Goal: Task Accomplishment & Management: Use online tool/utility

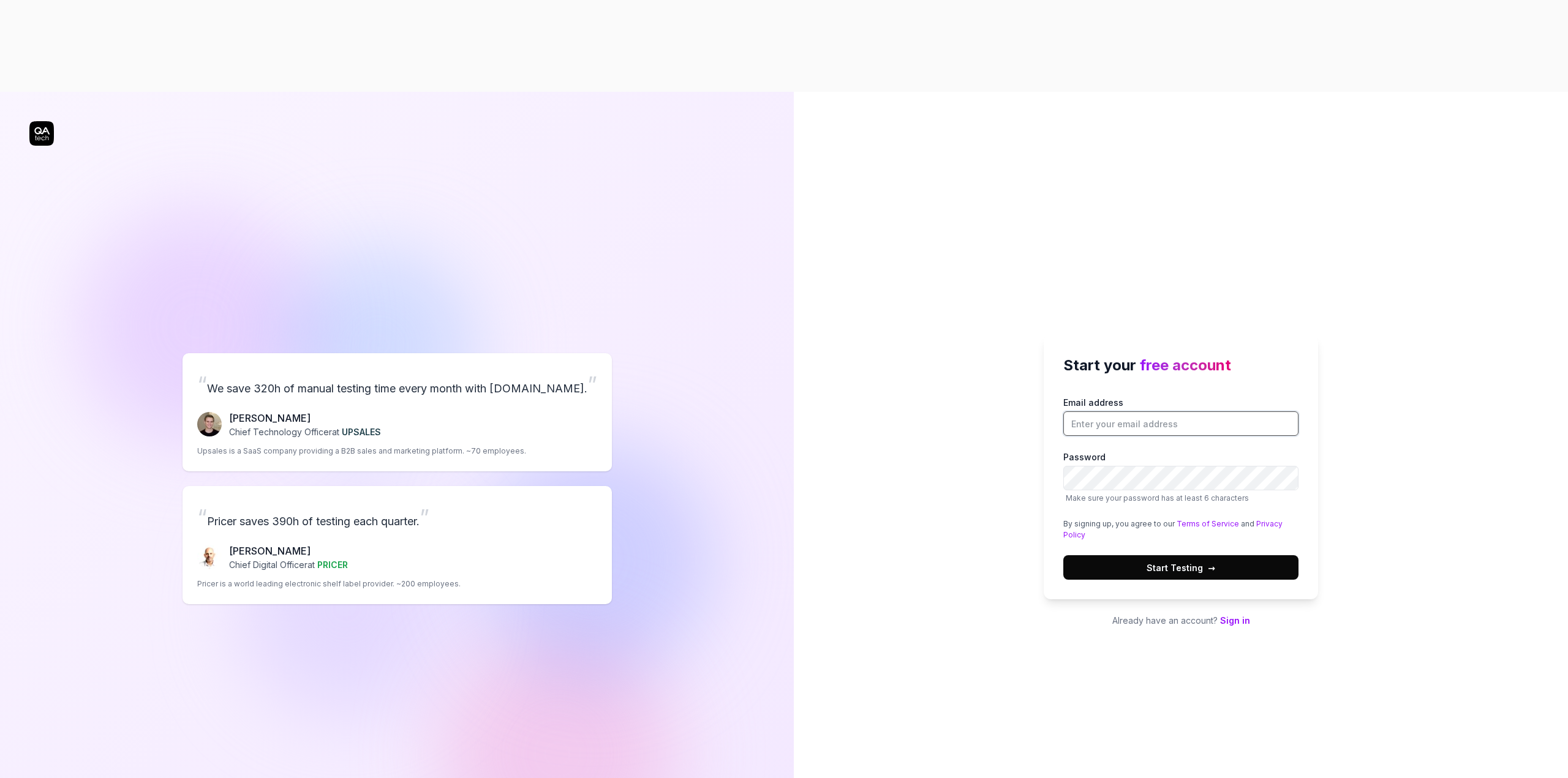
click at [1076, 411] on input "Email address" at bounding box center [1180, 424] width 235 height 24
click at [1123, 397] on protonpass-control-3215 at bounding box center [1123, 402] width 0 height 10
type input "[EMAIL_ADDRESS][DOMAIN_NAME]"
click at [1231, 555] on button "Start Testing →" at bounding box center [1180, 568] width 235 height 24
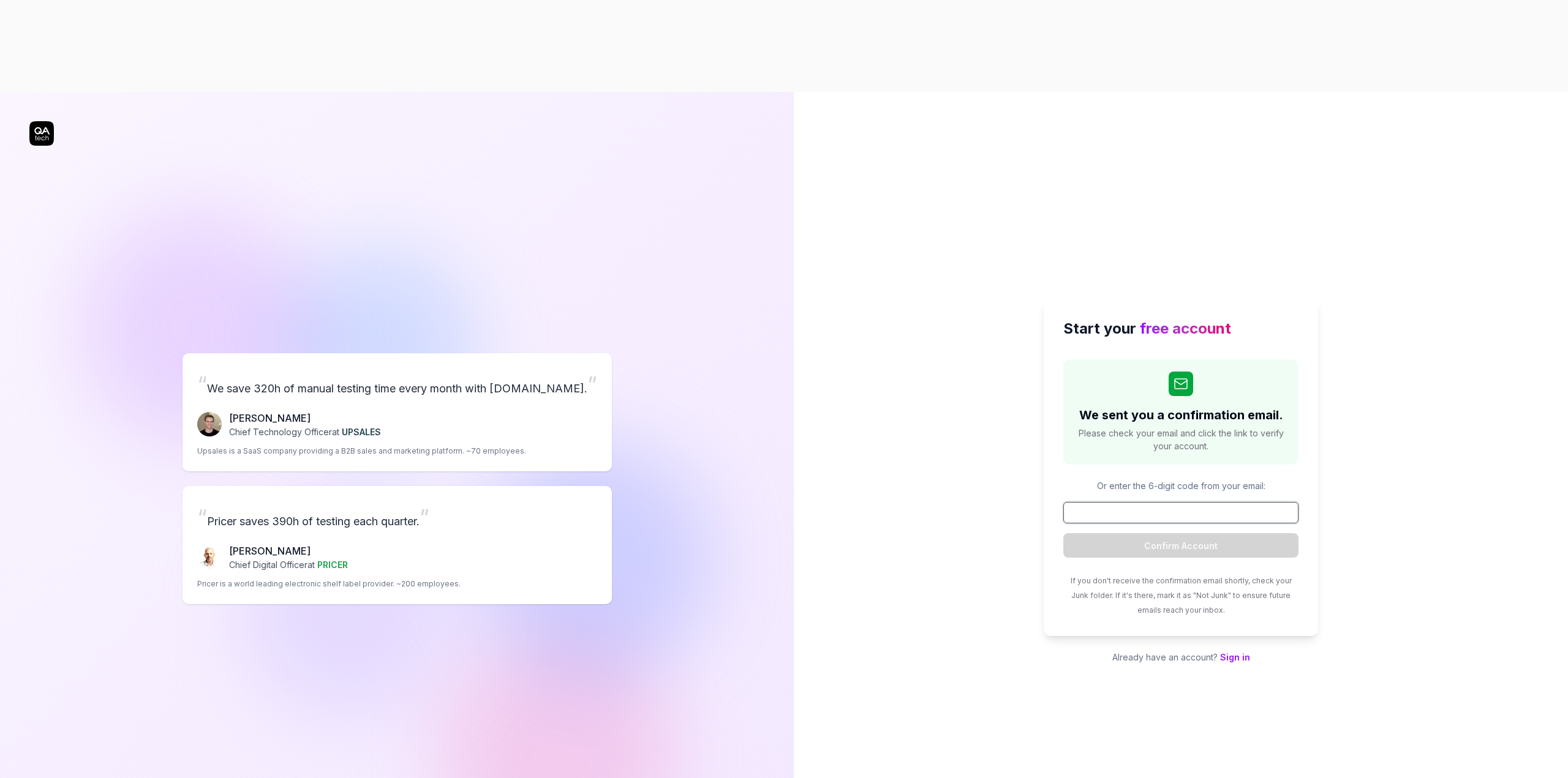
click at [1222, 502] on input at bounding box center [1180, 513] width 235 height 22
paste input "089409"
type input "089409"
click at [1203, 533] on button "Confirm Account" at bounding box center [1180, 545] width 235 height 24
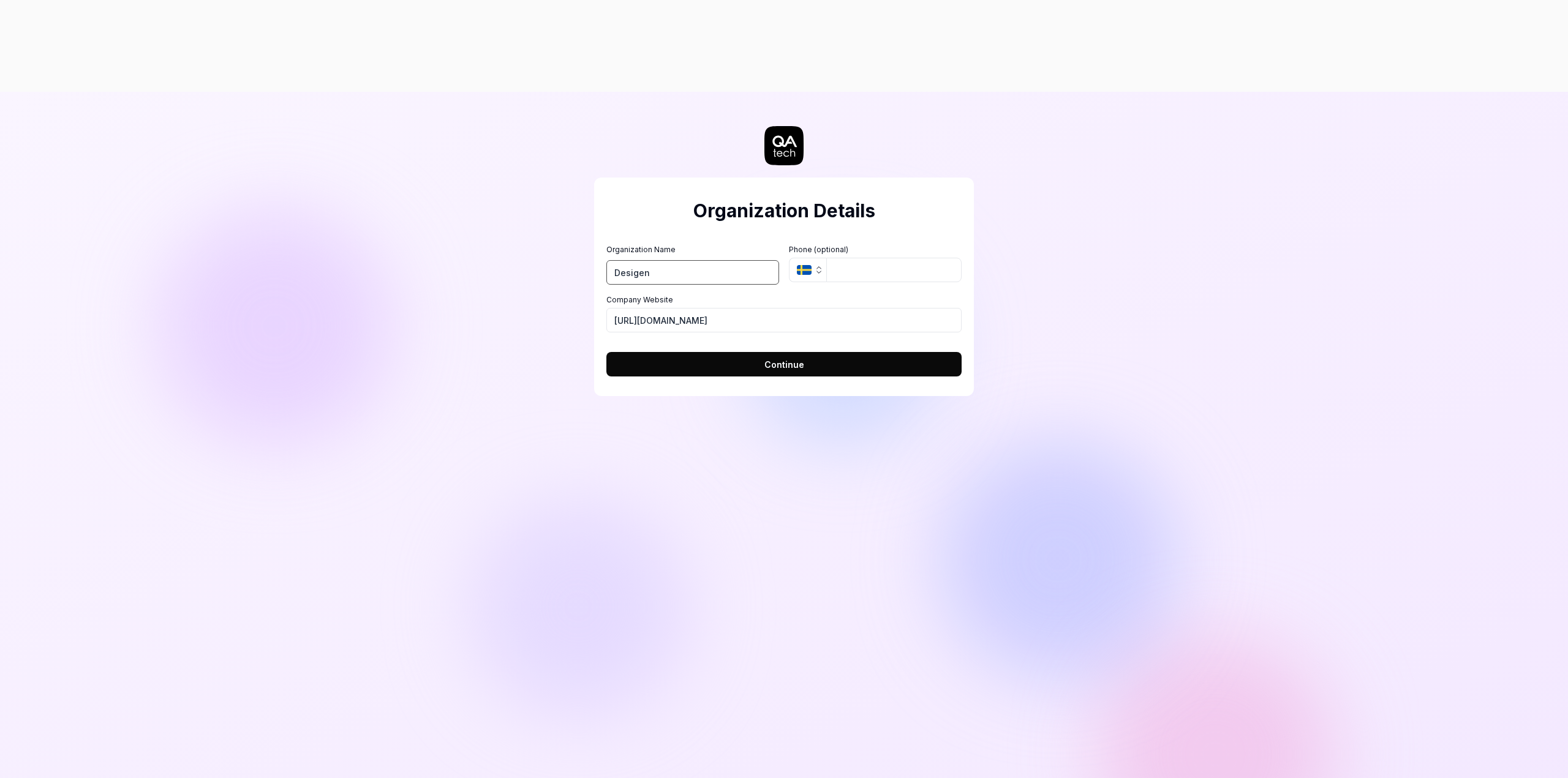
type input "Desigenr"
type input "Designer Wardrobe"
type input "[URL][DOMAIN_NAME]"
click at [606, 350] on button "Continue" at bounding box center [784, 362] width 355 height 24
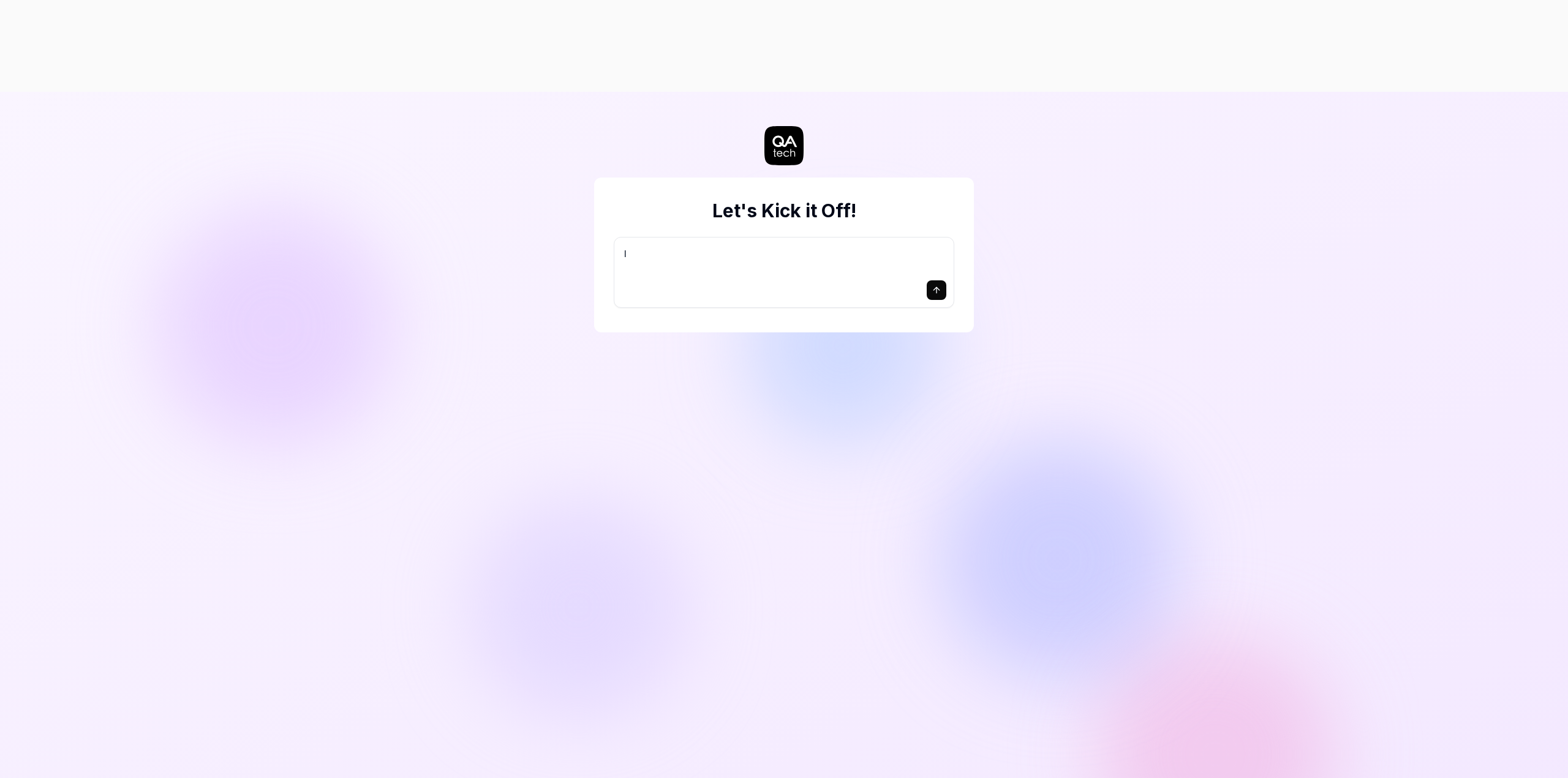
type textarea "*"
type textarea "I"
type textarea "*"
type textarea "I"
type textarea "*"
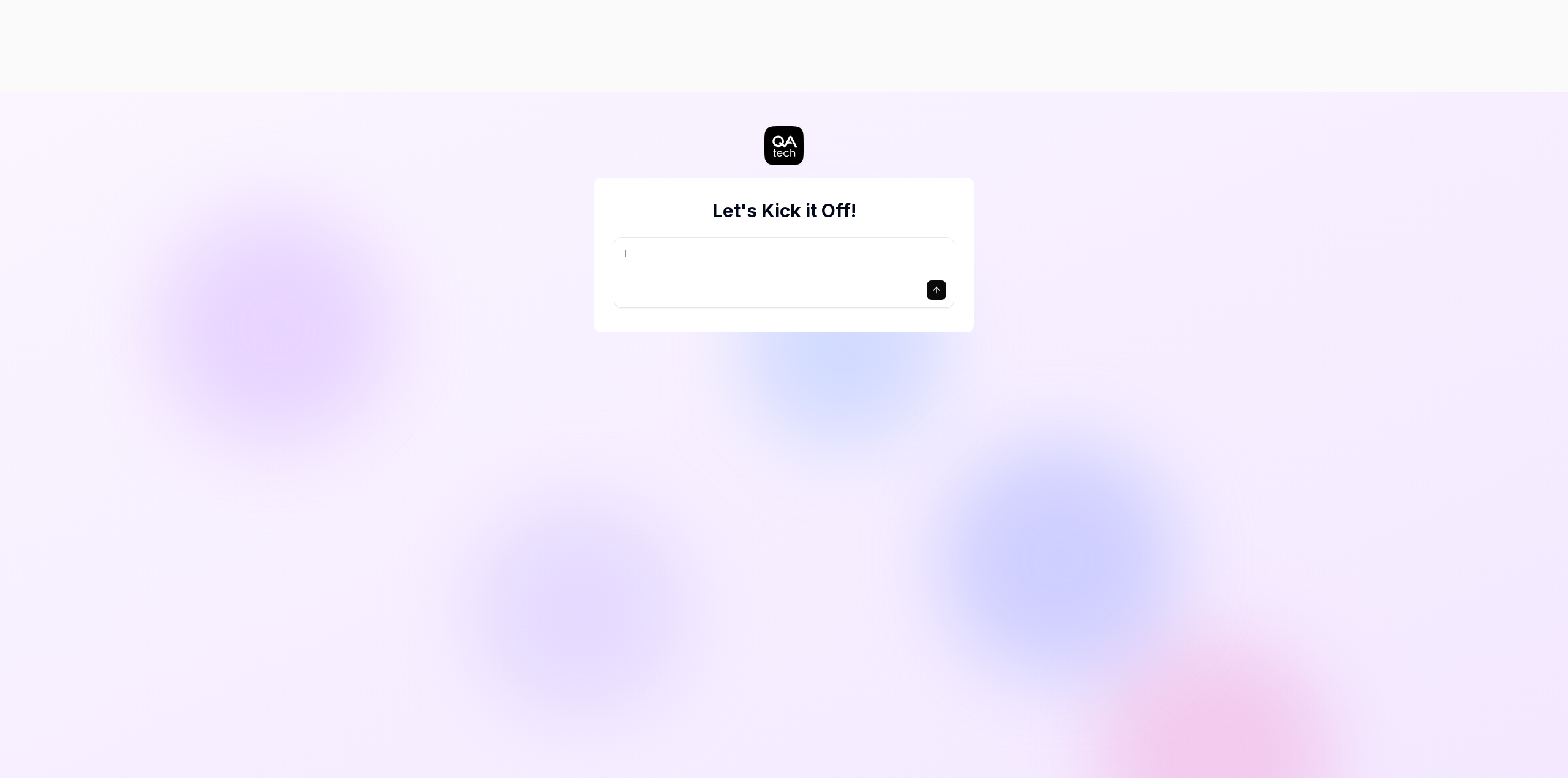
type textarea "I w"
type textarea "*"
type textarea "I wa"
type textarea "*"
type textarea "I wan"
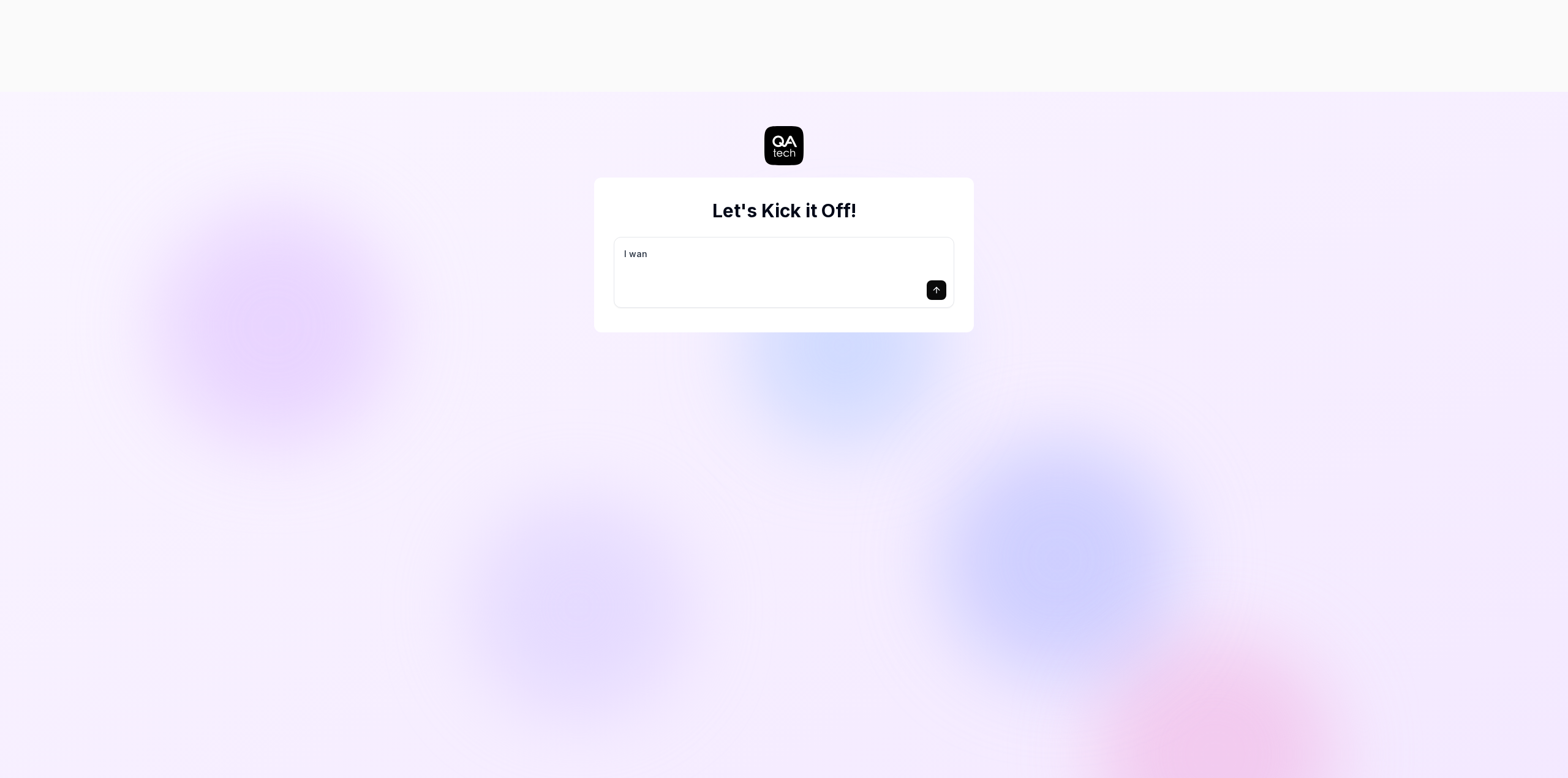
type textarea "*"
type textarea "I want"
type textarea "*"
type textarea "I want"
type textarea "*"
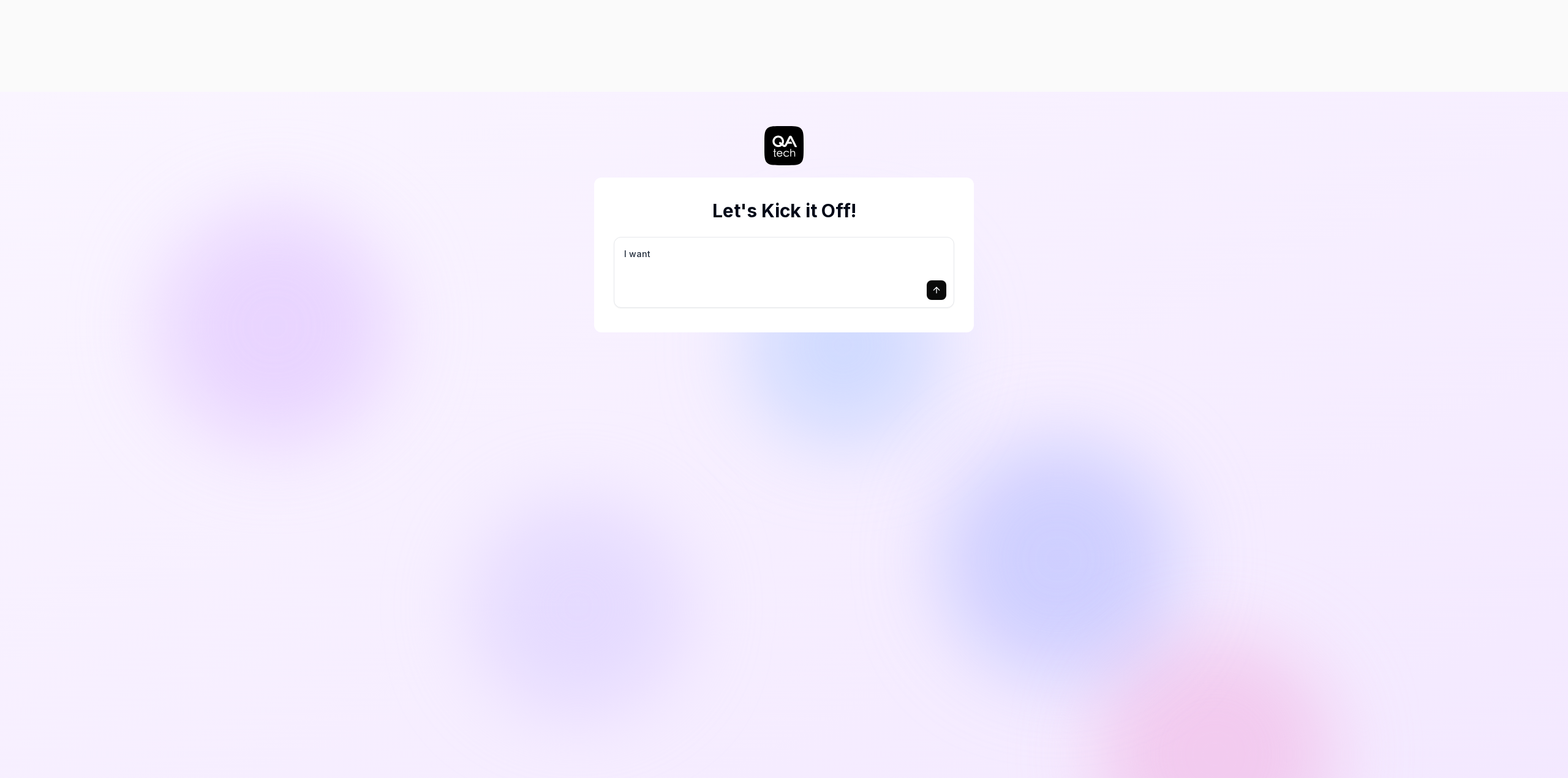
type textarea "I want a"
type textarea "*"
type textarea "I want a"
type textarea "*"
type textarea "I want a g"
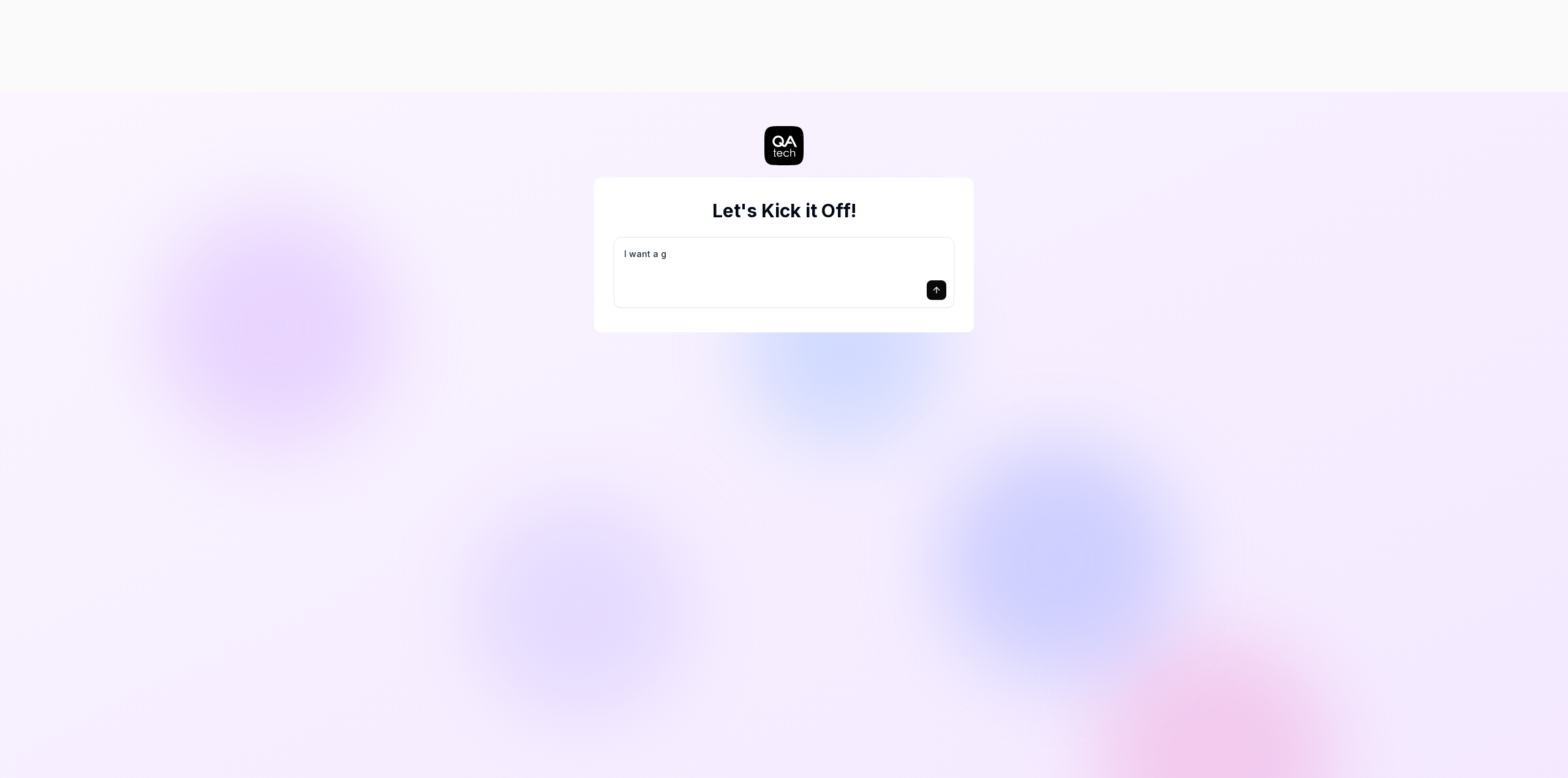
type textarea "*"
type textarea "I want a go"
type textarea "*"
type textarea "I want a goo"
type textarea "*"
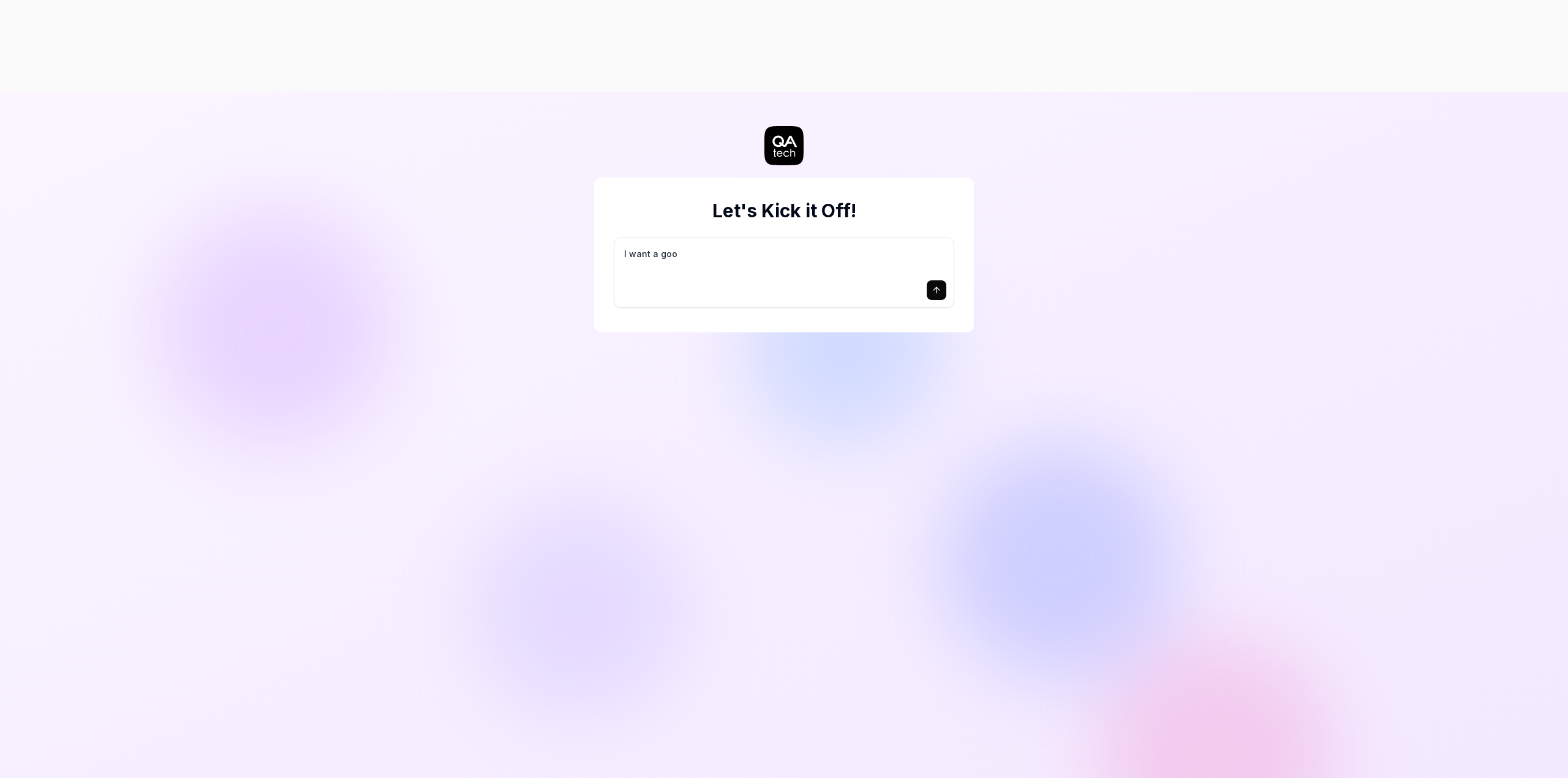
type textarea "I want a good"
type textarea "*"
type textarea "I want a good"
type textarea "*"
type textarea "I want a good t"
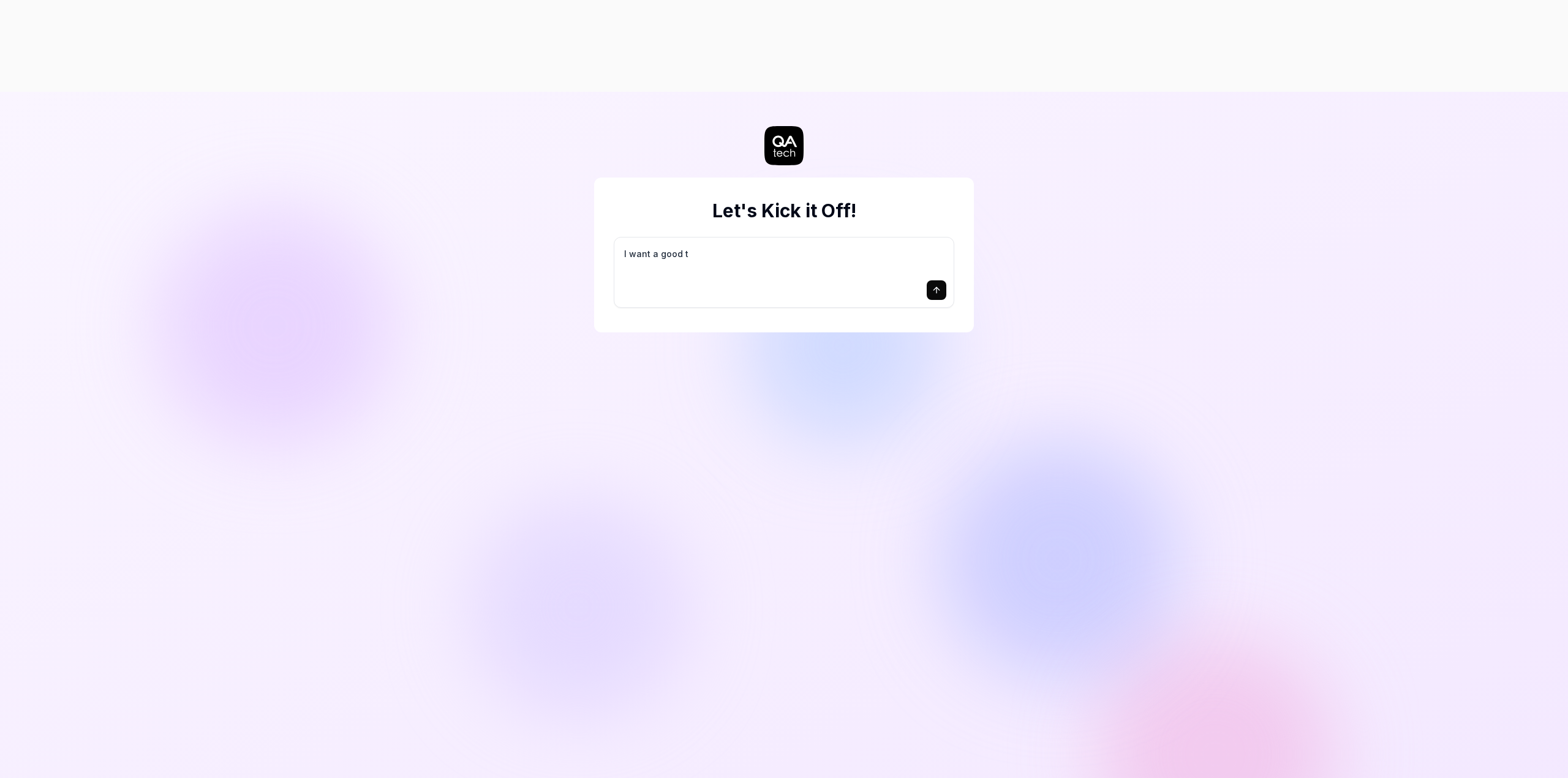
type textarea "*"
type textarea "I want a good te"
type textarea "*"
type textarea "I want a good tes"
type textarea "*"
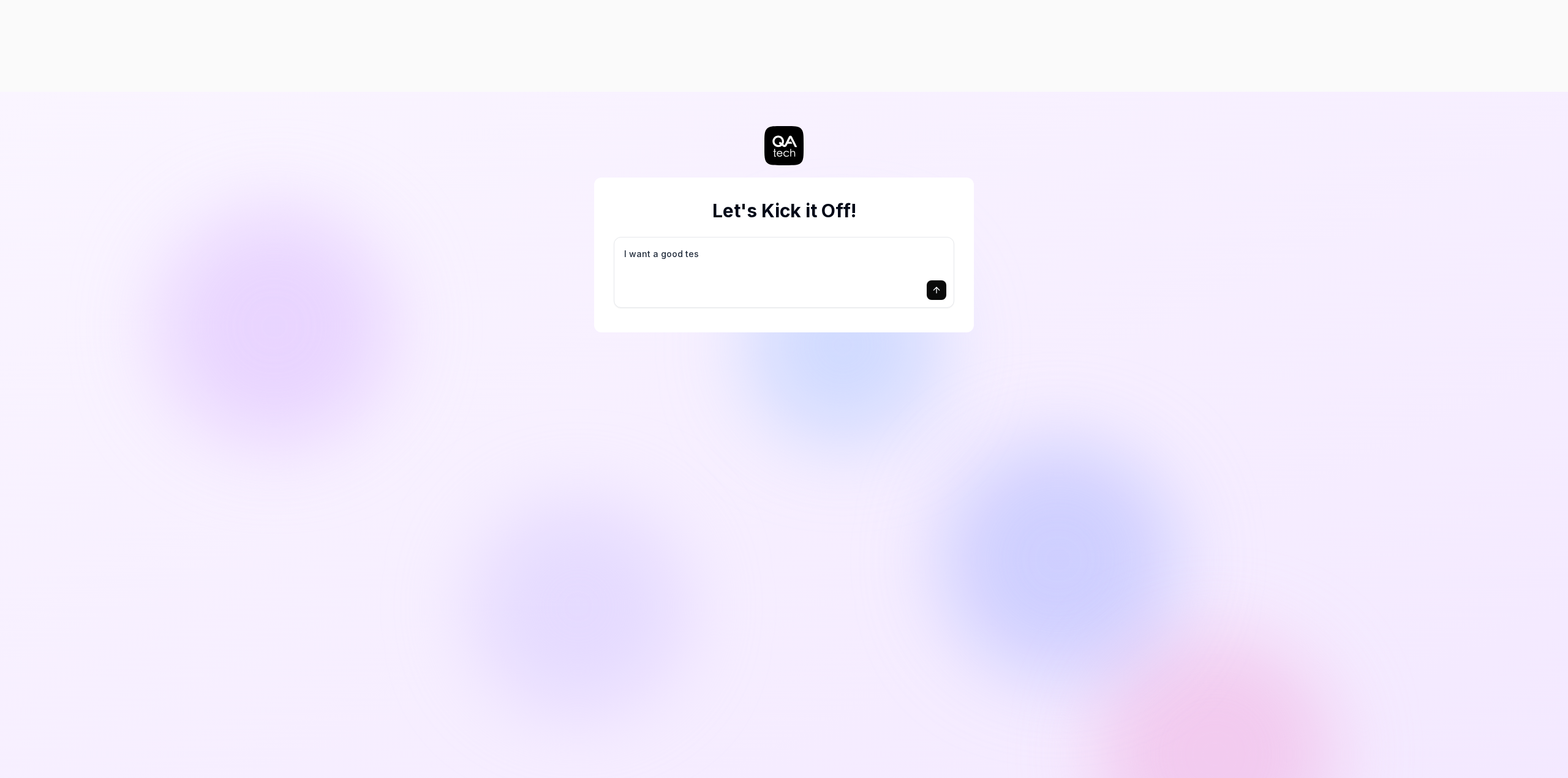
type textarea "I want a good test"
type textarea "*"
type textarea "I want a good test"
type textarea "*"
type textarea "I want a good test s"
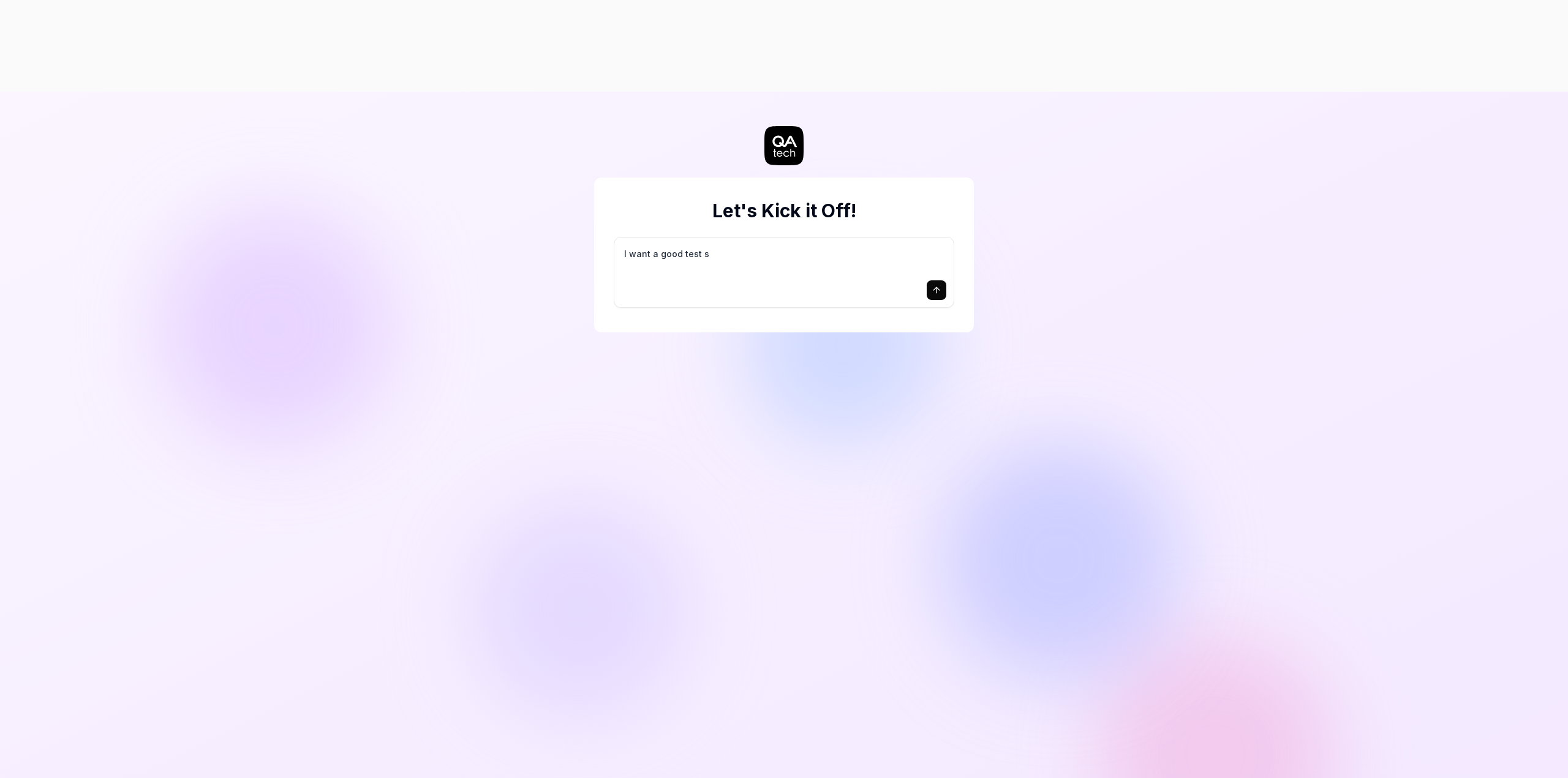
type textarea "*"
type textarea "I want a good test se"
type textarea "*"
type textarea "I want a good test set"
type textarea "*"
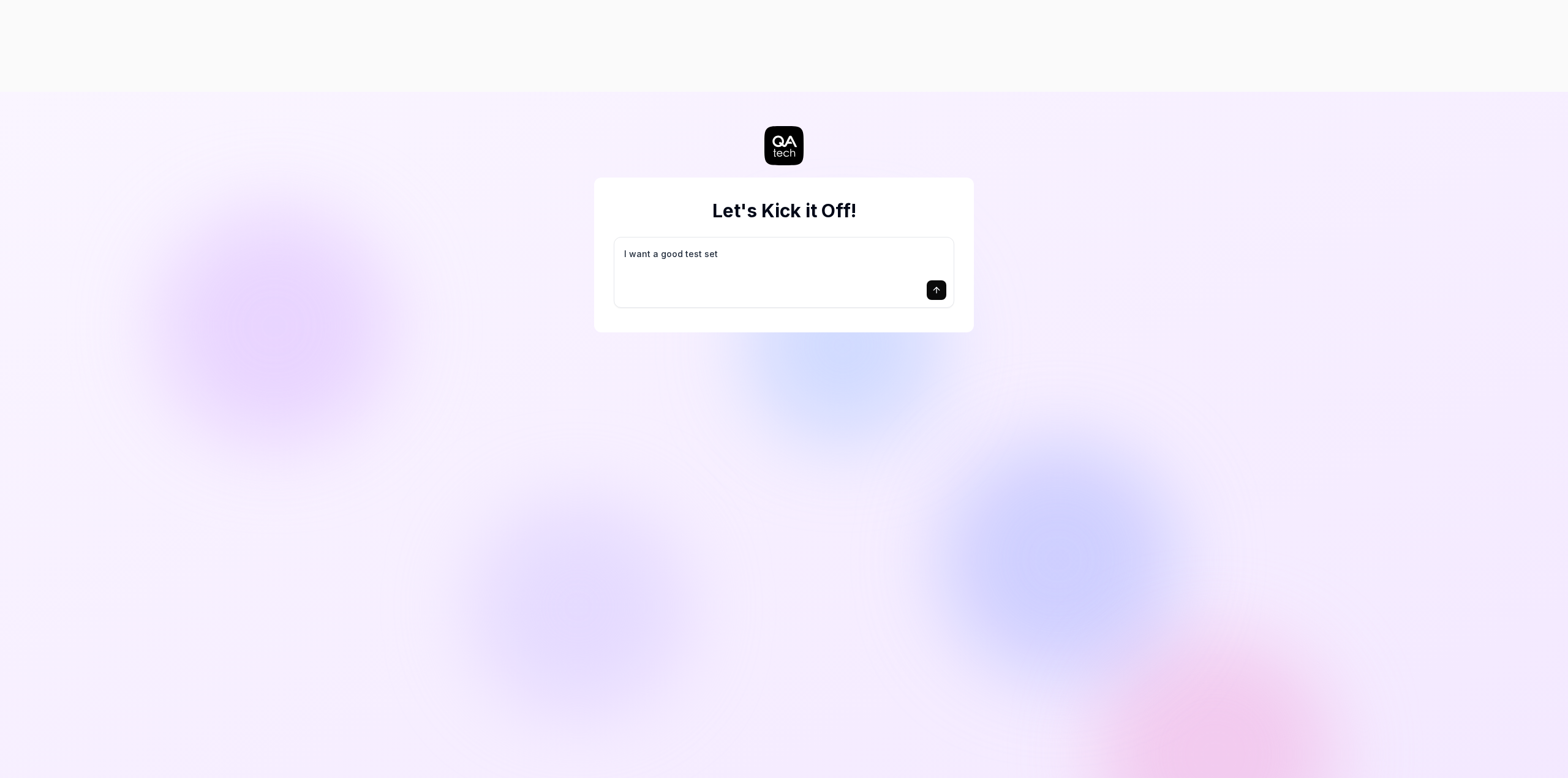
type textarea "I want a good test setu"
type textarea "*"
type textarea "I want a good test setup"
type textarea "*"
type textarea "I want a good test setup"
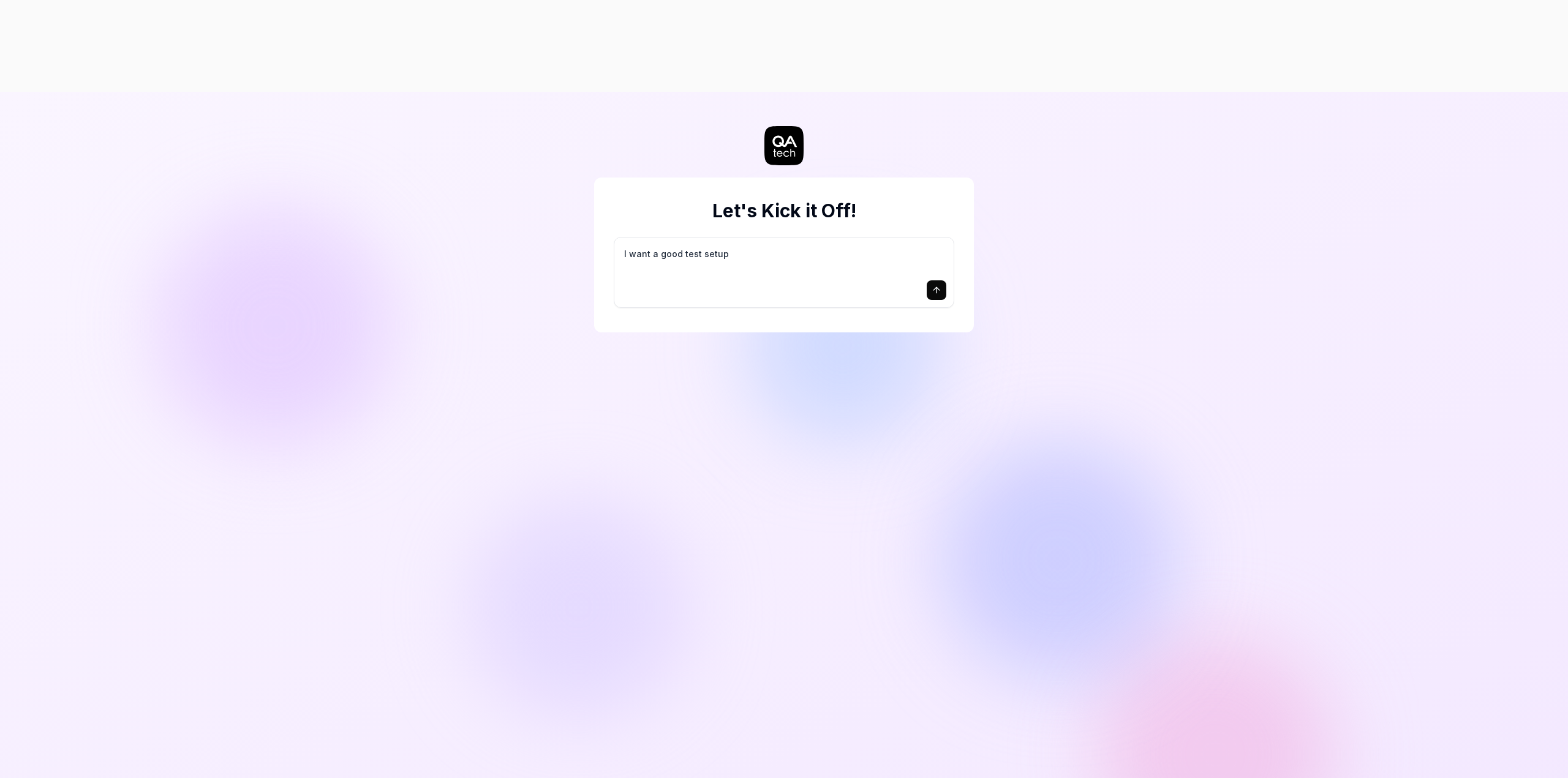
type textarea "*"
type textarea "I want a good test setup f"
type textarea "*"
type textarea "I want a good test setup fo"
type textarea "*"
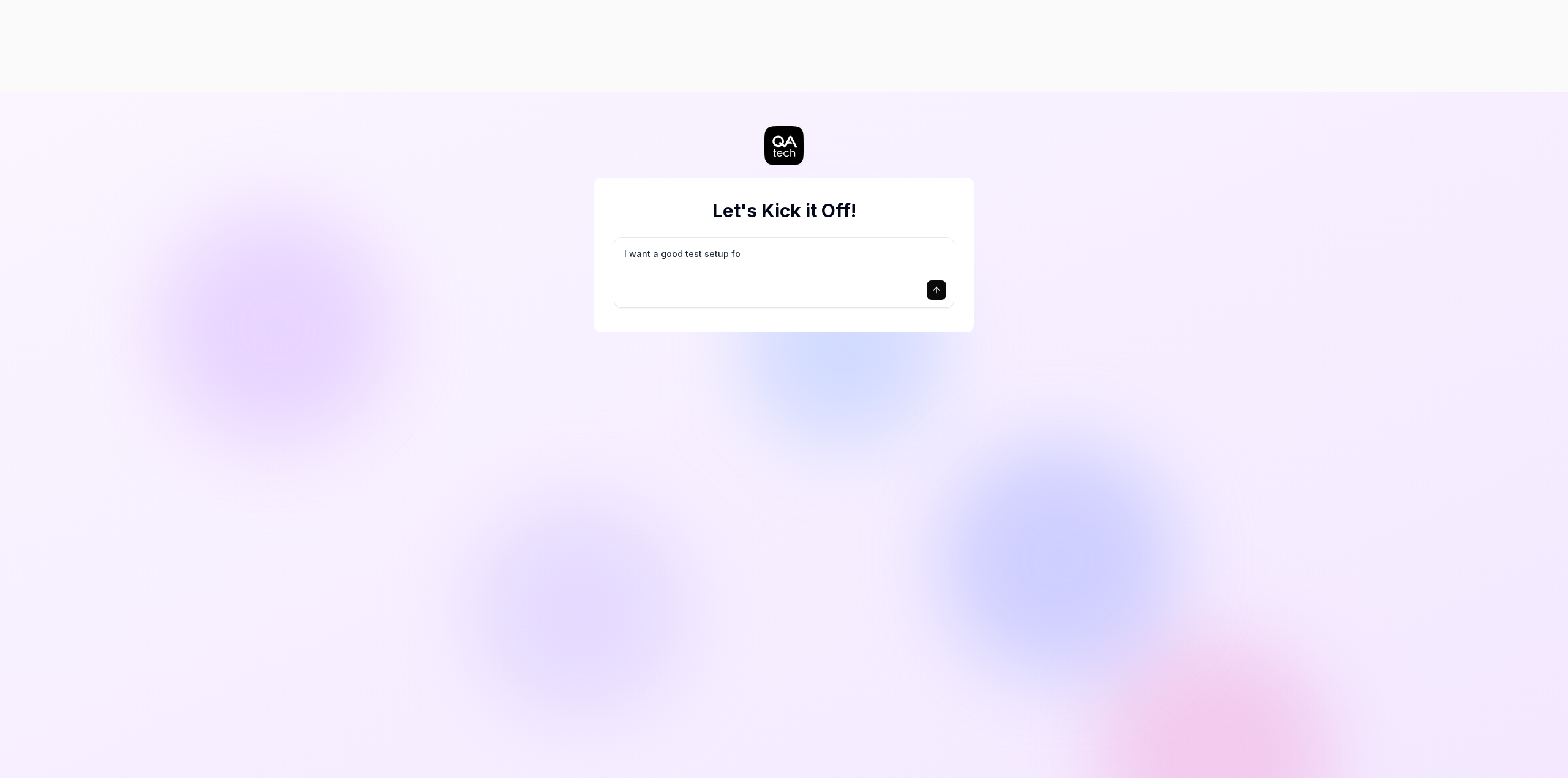
type textarea "I want a good test setup for"
type textarea "*"
type textarea "I want a good test setup for"
type textarea "*"
type textarea "I want a good test setup for m"
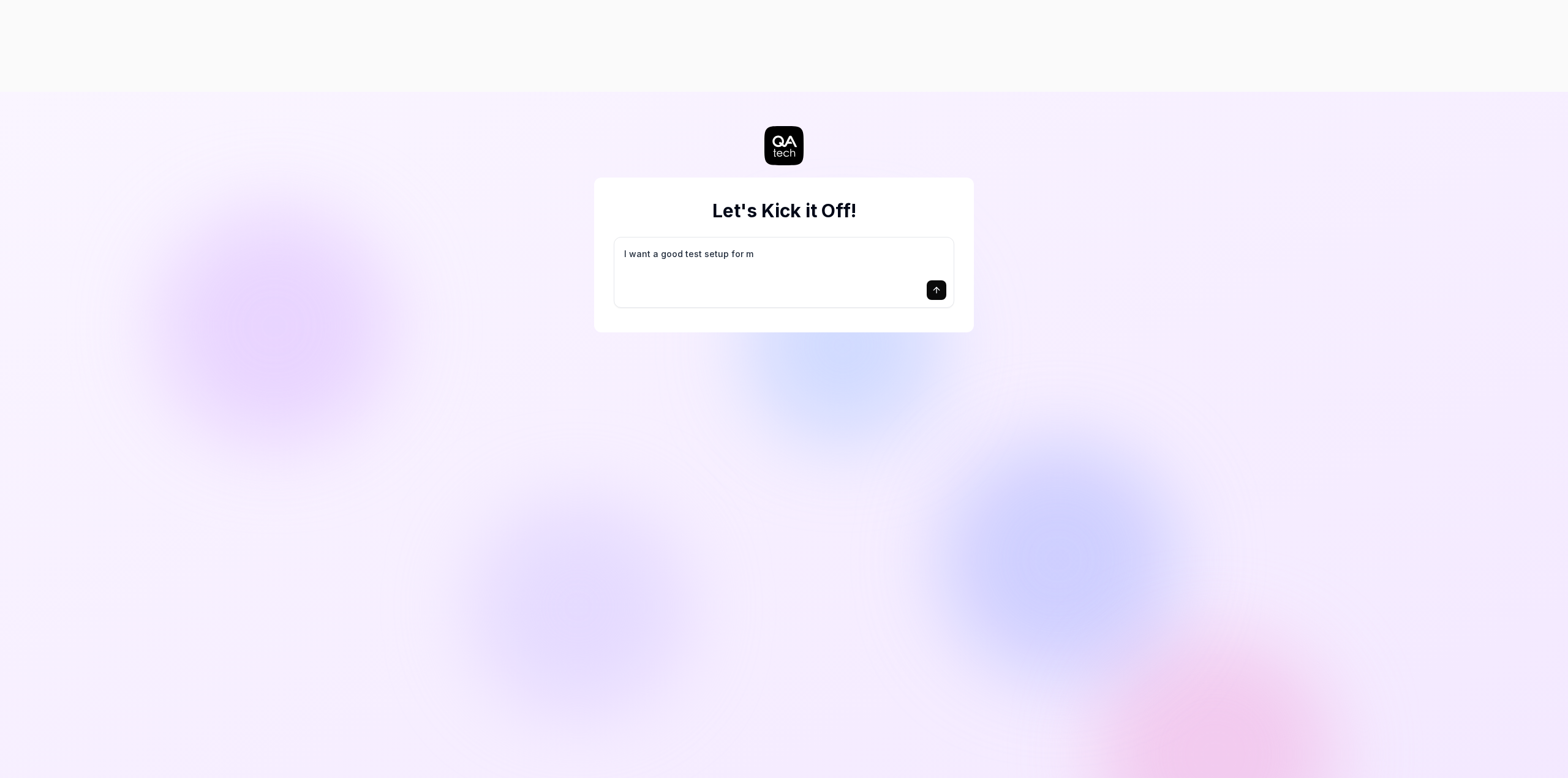
type textarea "*"
type textarea "I want a good test setup for my"
type textarea "*"
type textarea "I want a good test setup for my"
type textarea "*"
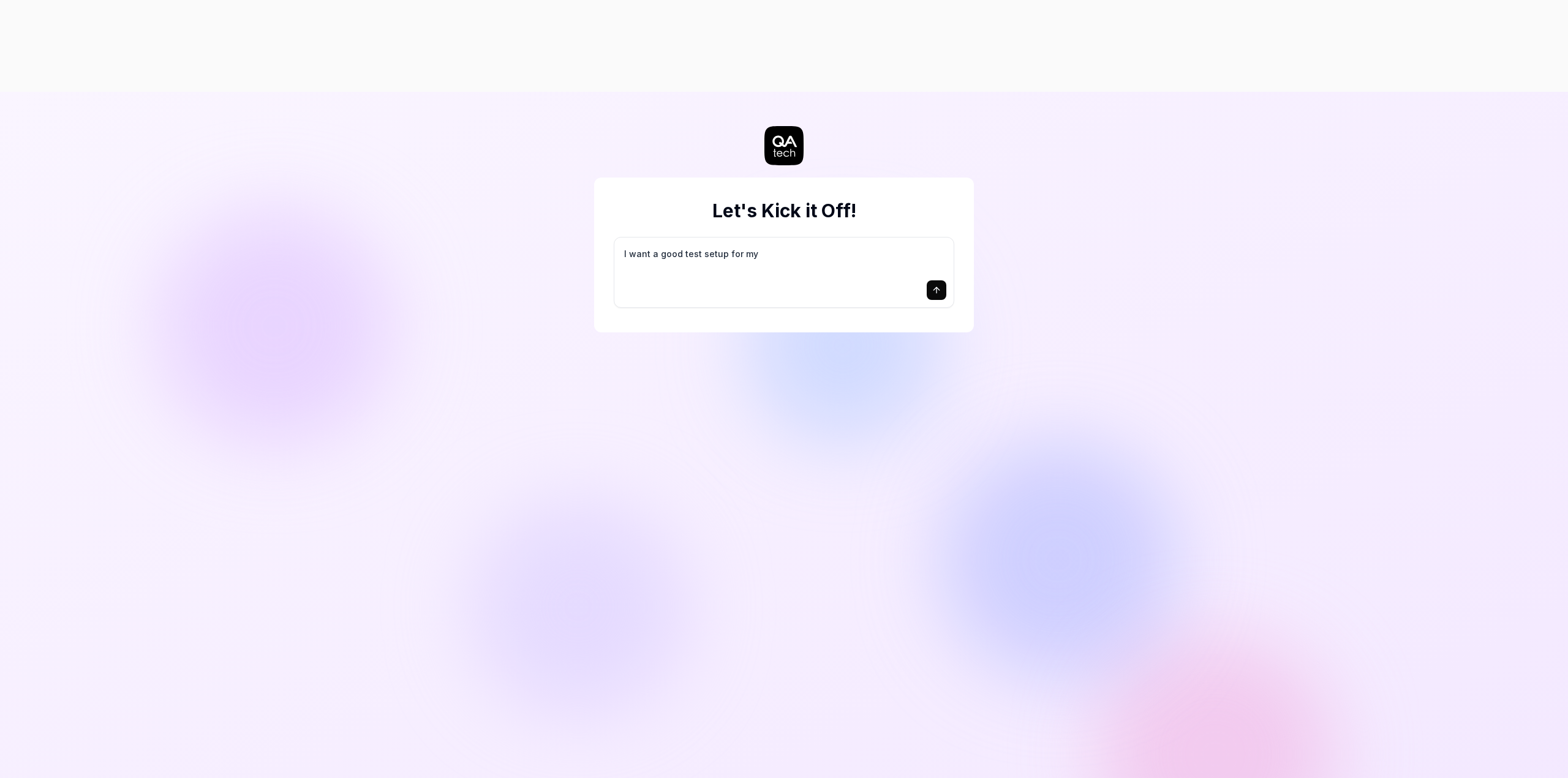
type textarea "I want a good test setup for my s"
type textarea "*"
type textarea "I want a good test setup for my si"
type textarea "*"
type textarea "I want a good test setup for my sit"
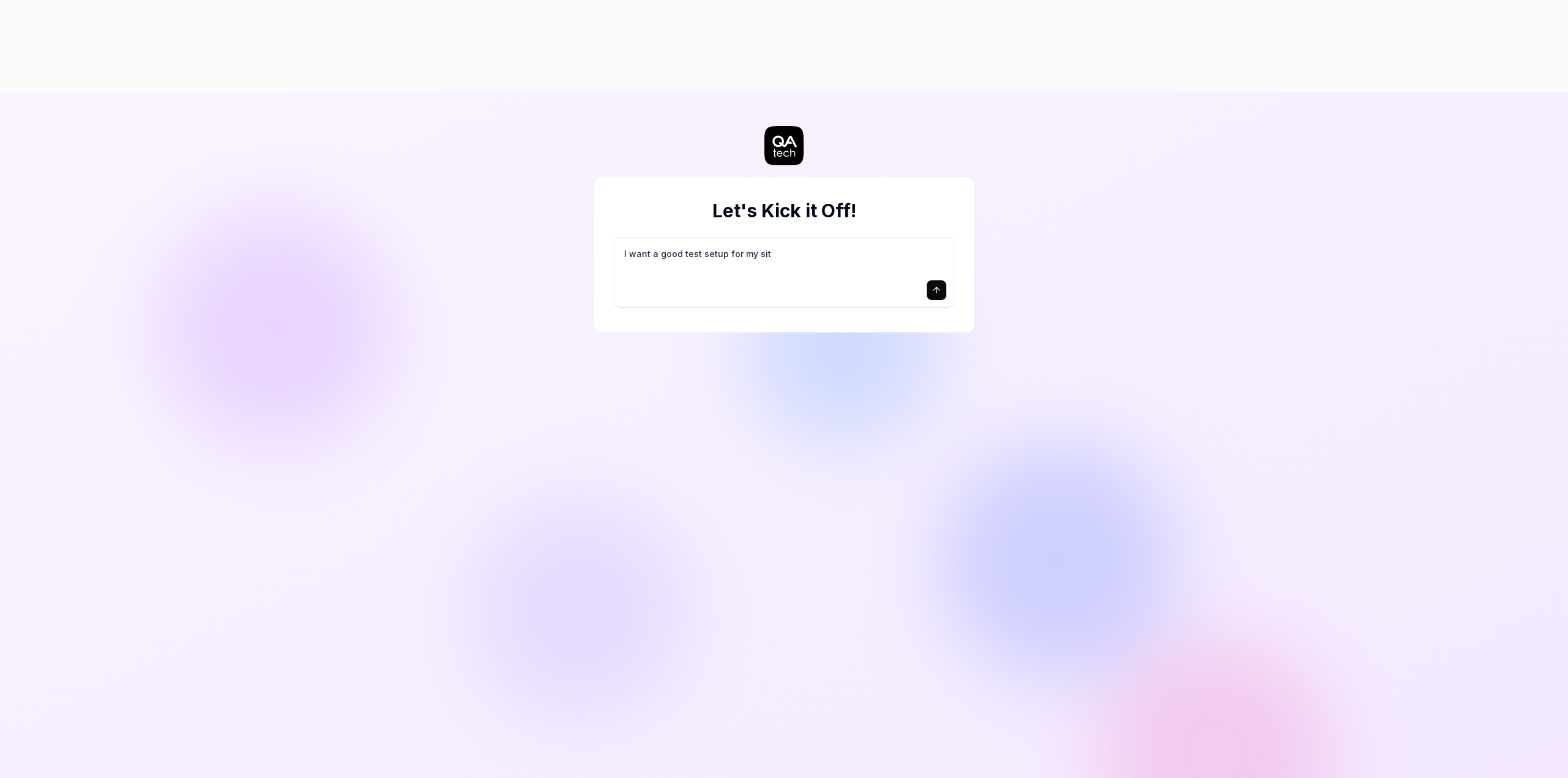
type textarea "*"
type textarea "I want a good test setup for my site"
type textarea "*"
type textarea "I want a good test setup for my site"
type textarea "*"
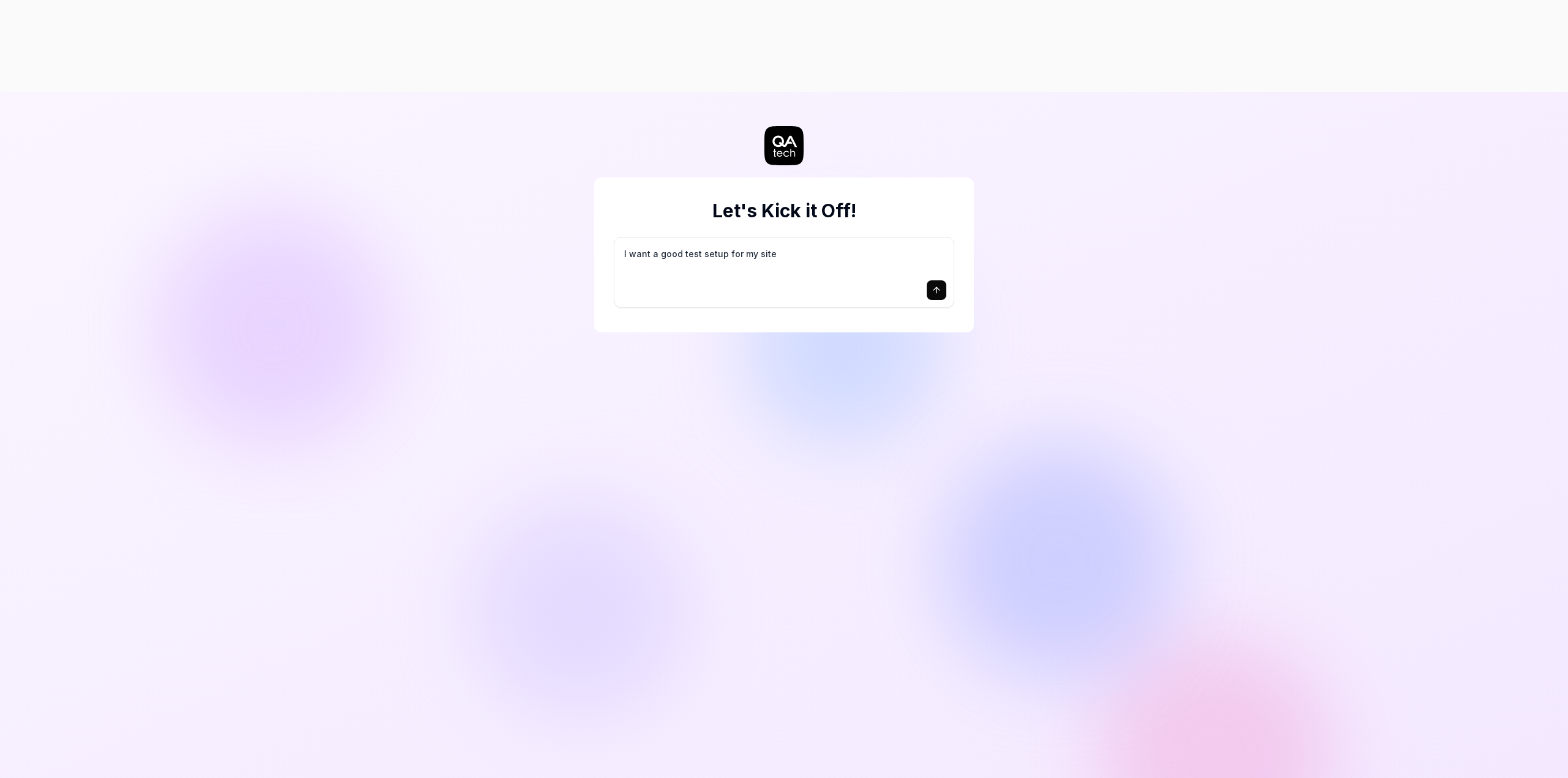
type textarea "I want a good test setup for my site -"
type textarea "*"
type textarea "I want a good test setup for my site -"
type textarea "*"
type textarea "I want a good test setup for my site - h"
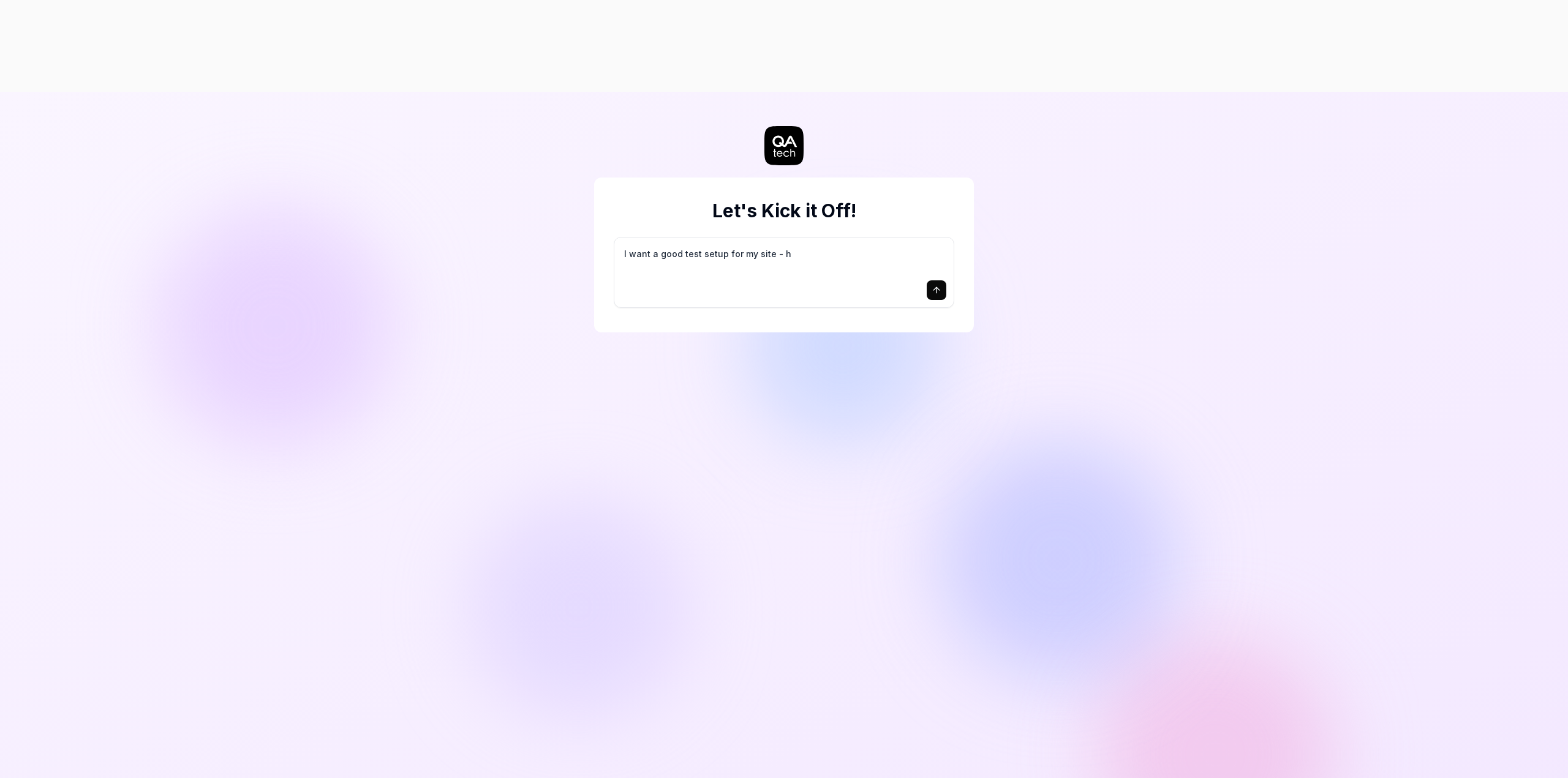
type textarea "*"
type textarea "I want a good test setup for my site - he"
type textarea "*"
type textarea "I want a good test setup for my site - hel"
type textarea "*"
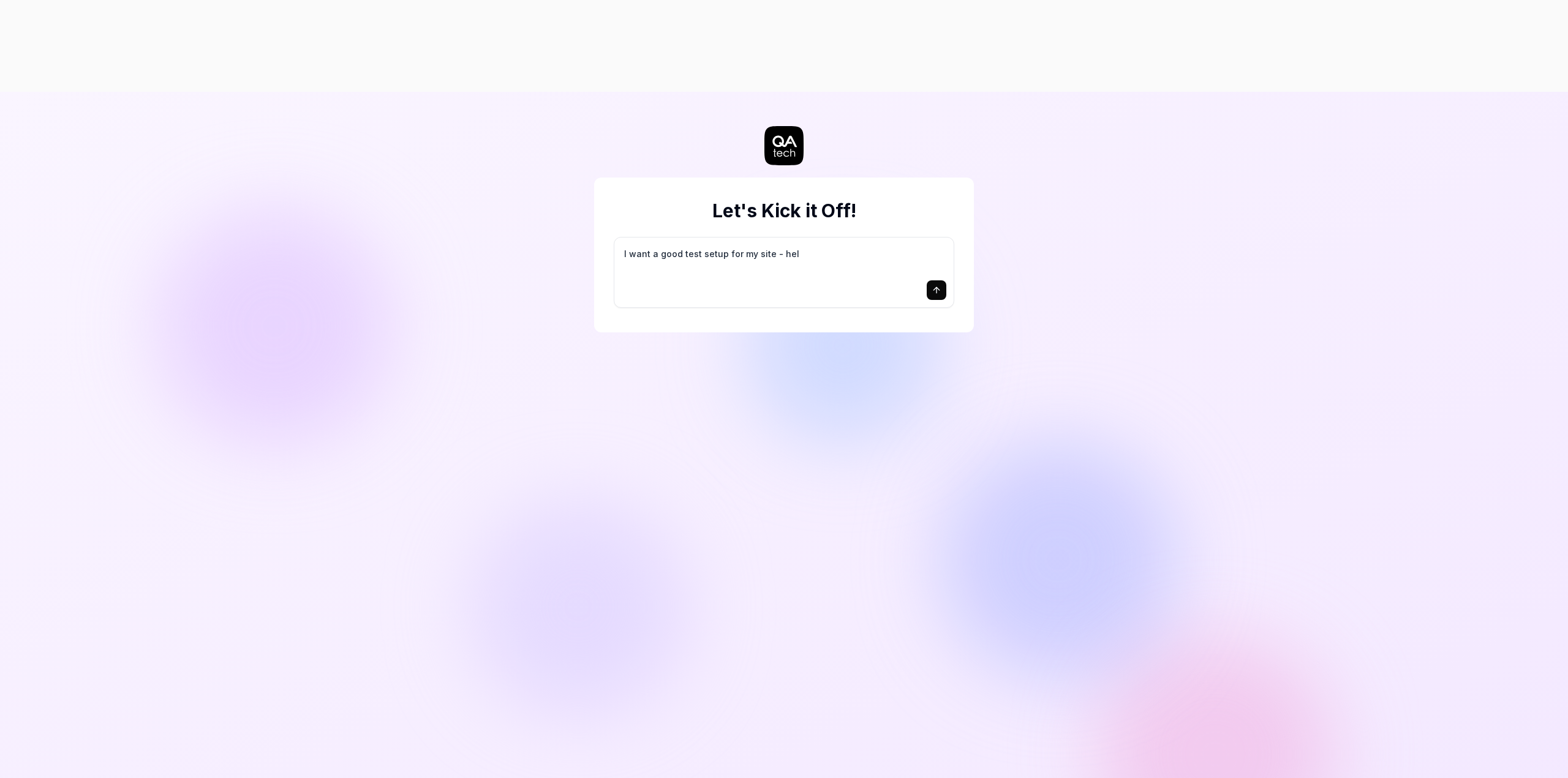
type textarea "I want a good test setup for my site - help"
type textarea "*"
type textarea "I want a good test setup for my site - help"
type textarea "*"
type textarea "I want a good test setup for my site - help m"
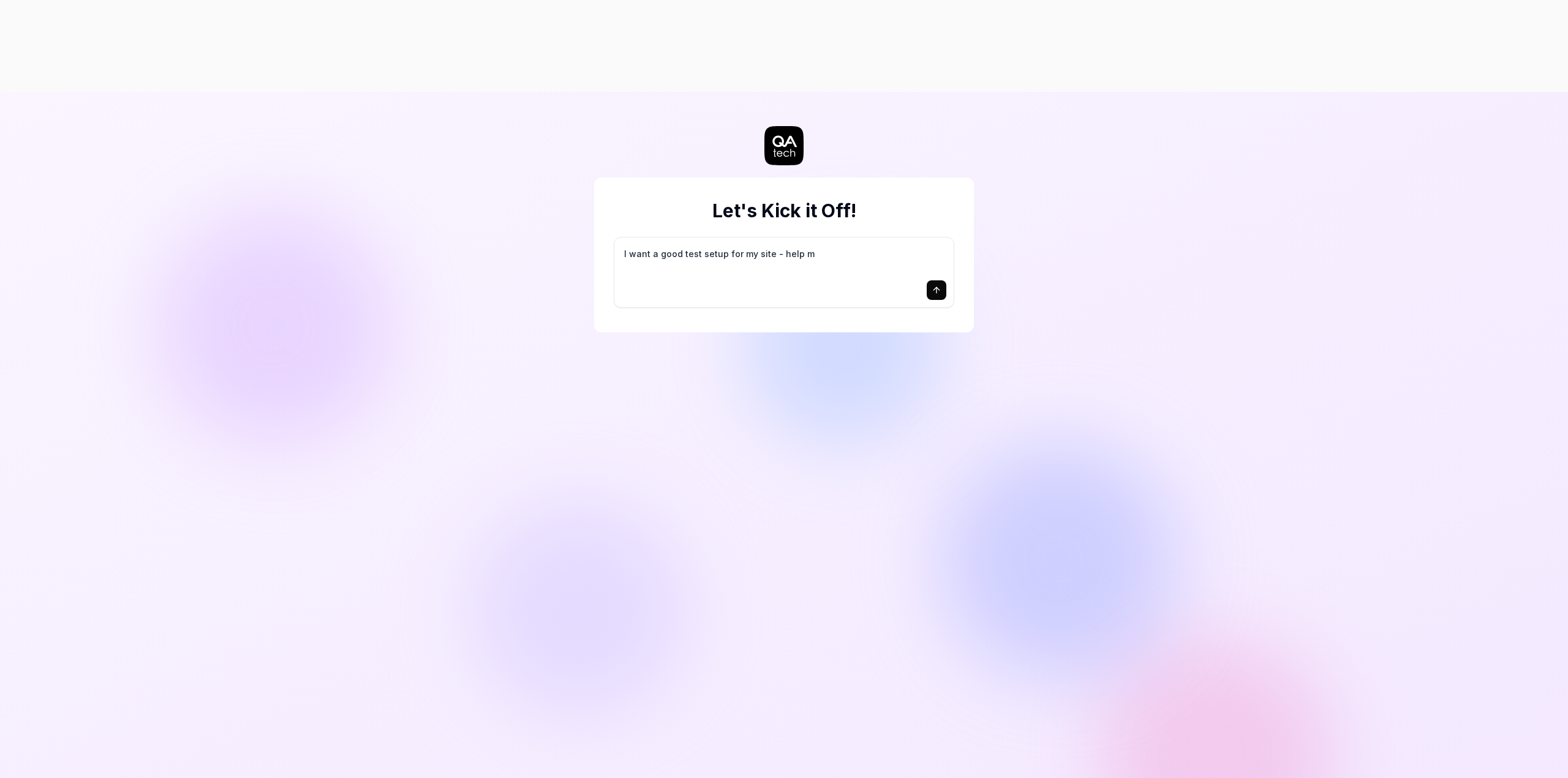
type textarea "*"
type textarea "I want a good test setup for my site - help me"
type textarea "*"
type textarea "I want a good test setup for my site - help me"
type textarea "*"
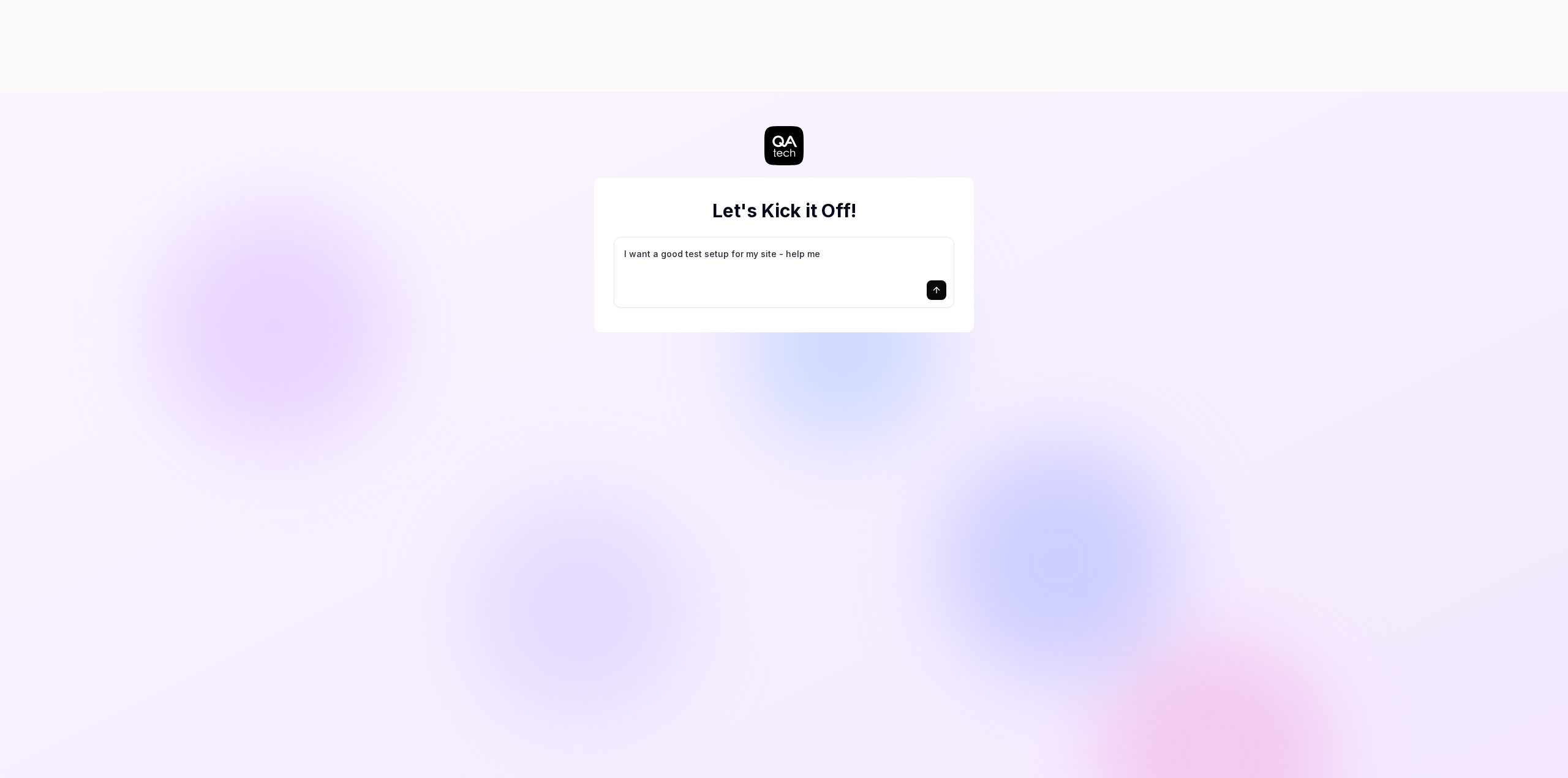
type textarea "I want a good test setup for my site - help me c"
type textarea "*"
type textarea "I want a good test setup for my site - help me cr"
type textarea "*"
type textarea "I want a good test setup for my site - help me cre"
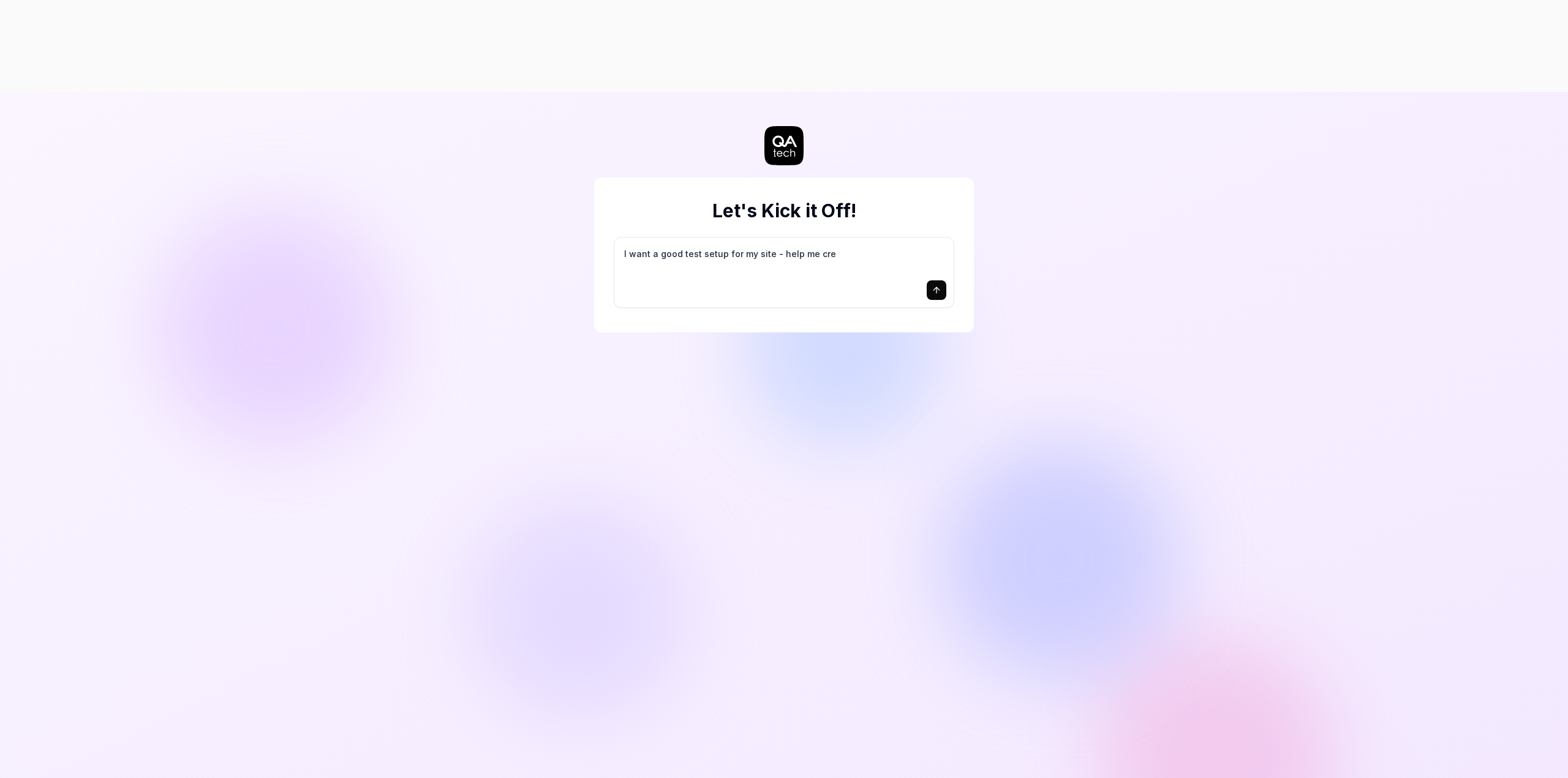
type textarea "*"
type textarea "I want a good test setup for my site - help me crea"
type textarea "*"
type textarea "I want a good test setup for my site - help me creat"
type textarea "*"
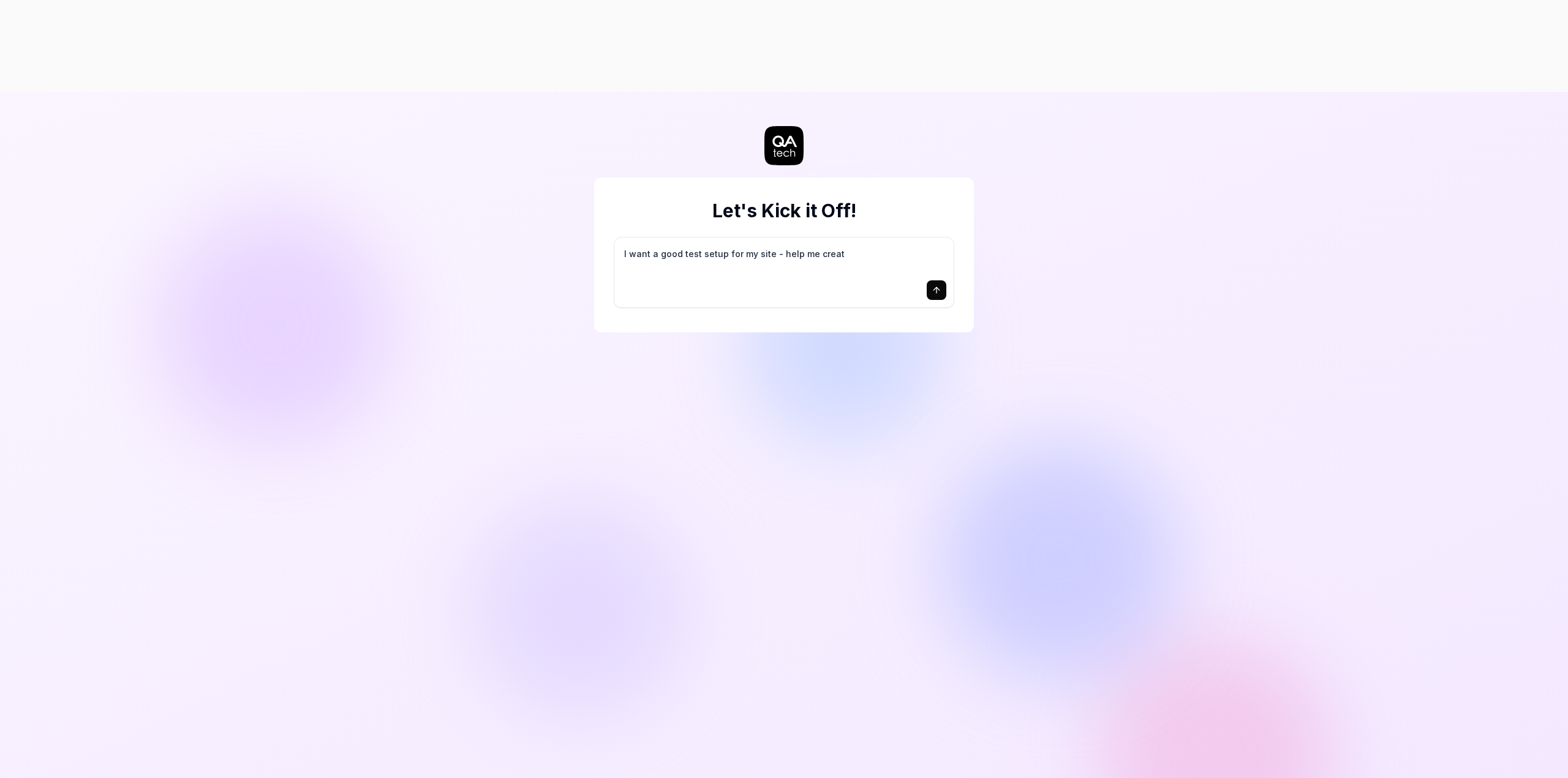
type textarea "I want a good test setup for my site - help me create"
type textarea "*"
type textarea "I want a good test setup for my site - help me create"
type textarea "*"
type textarea "I want a good test setup for my site - help me create t"
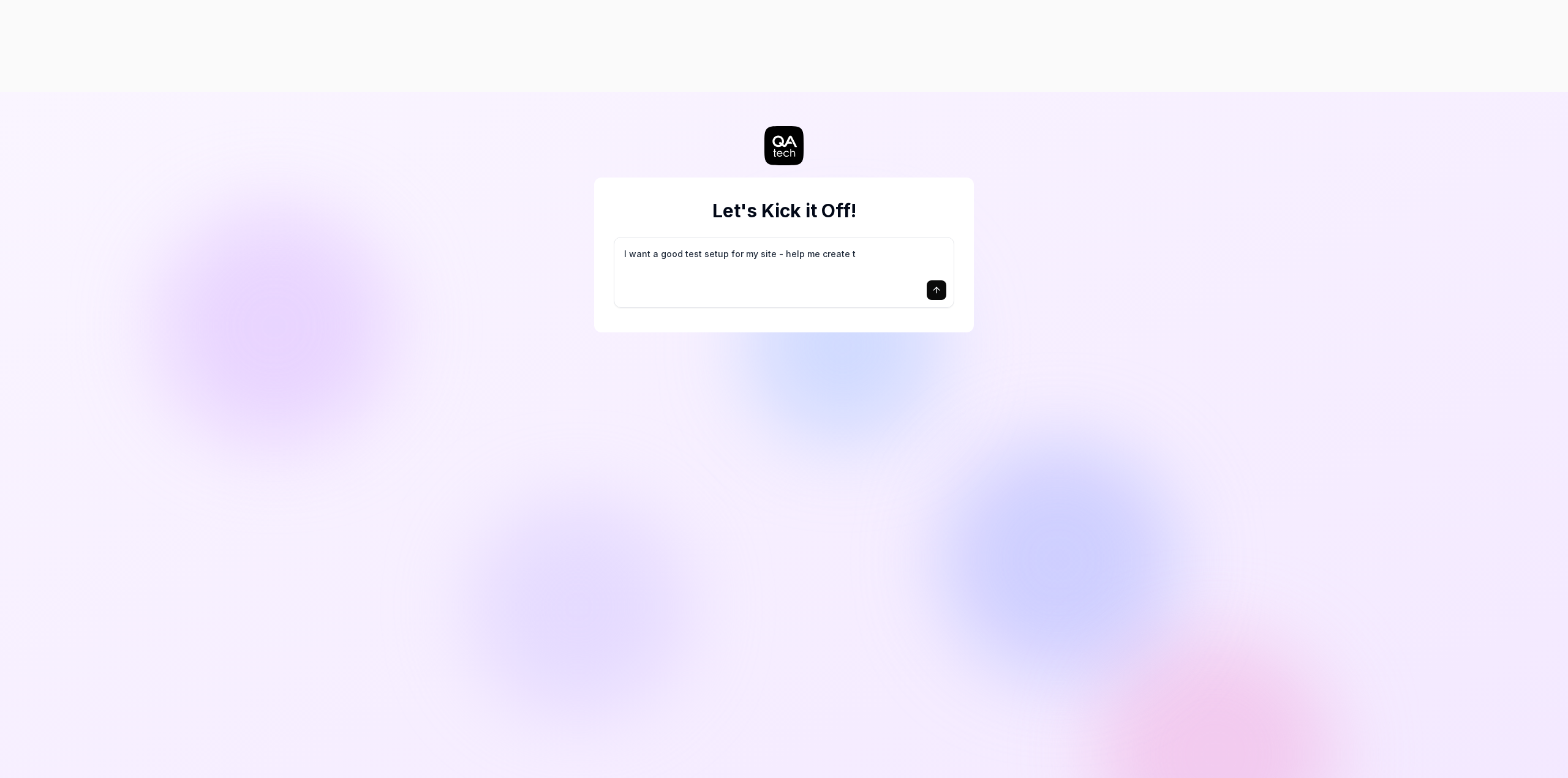
type textarea "*"
type textarea "I want a good test setup for my site - help me create th"
type textarea "*"
type textarea "I want a good test setup for my site - help me create the"
type textarea "*"
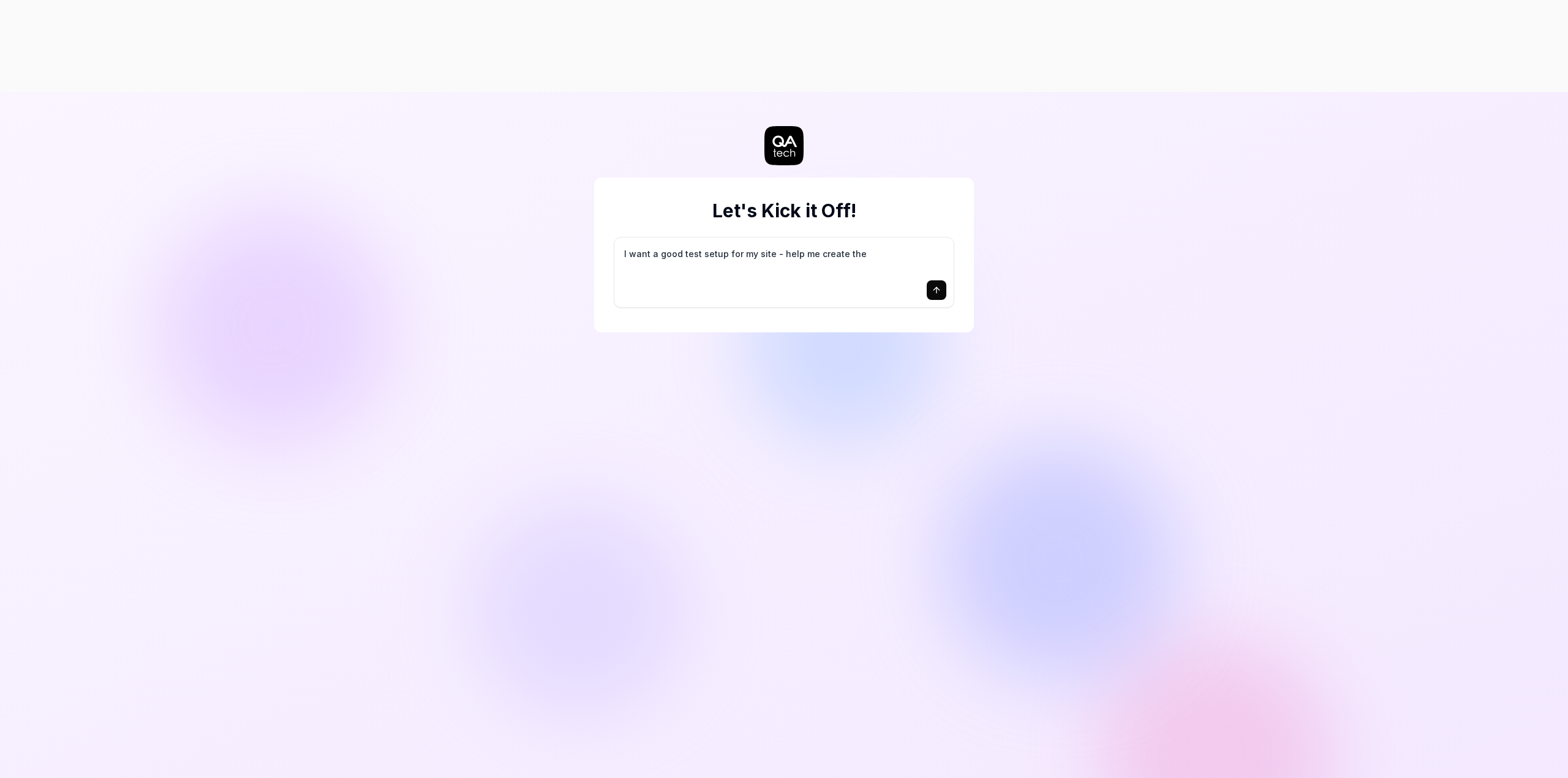
type textarea "I want a good test setup for my site - help me create the"
type textarea "*"
type textarea "I want a good test setup for my site - help me create the f"
type textarea "*"
type textarea "I want a good test setup for my site - help me create the fi"
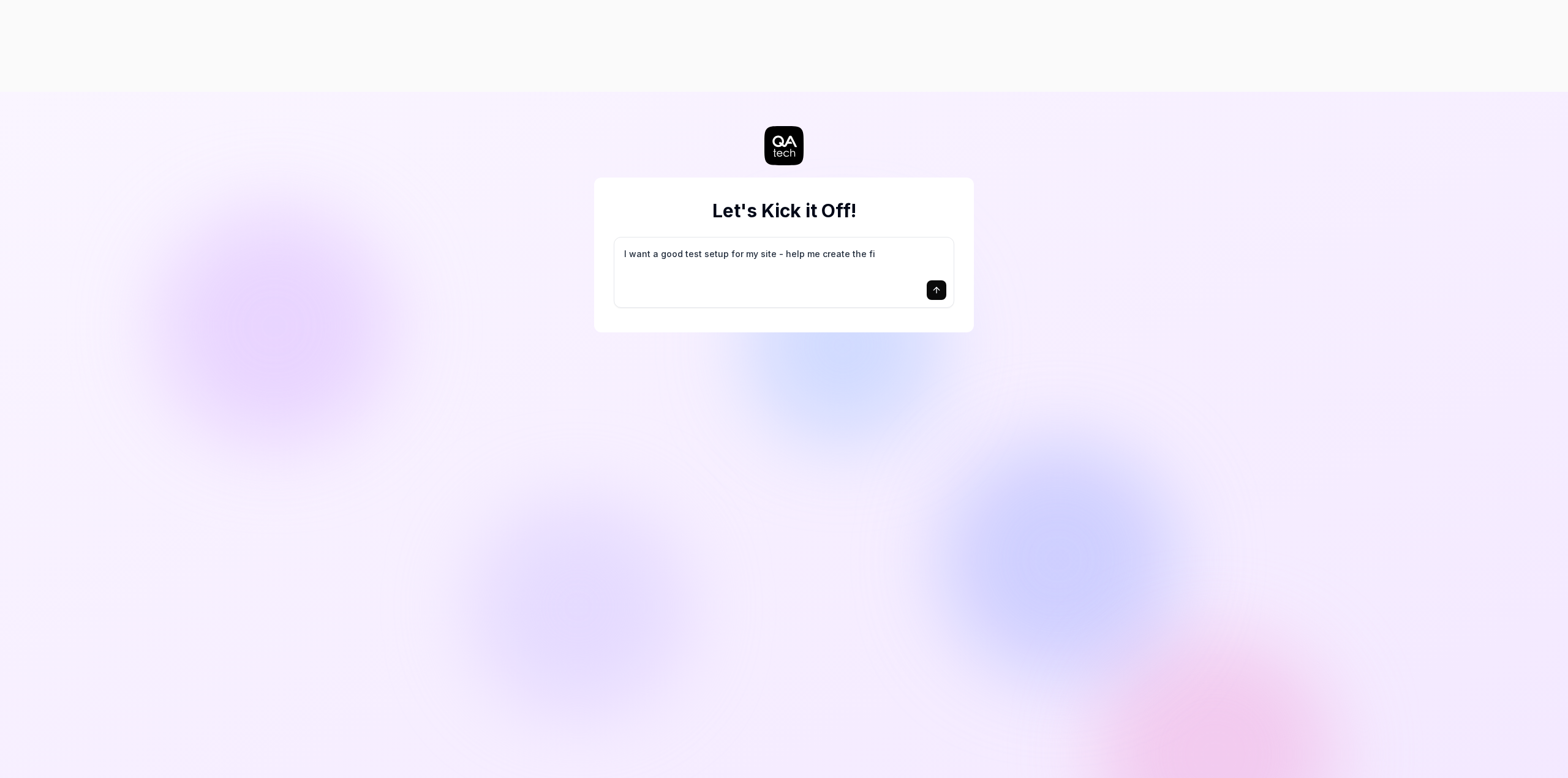
type textarea "*"
type textarea "I want a good test setup for my site - help me create the fir"
type textarea "*"
type textarea "I want a good test setup for my site - help me create the firs"
type textarea "*"
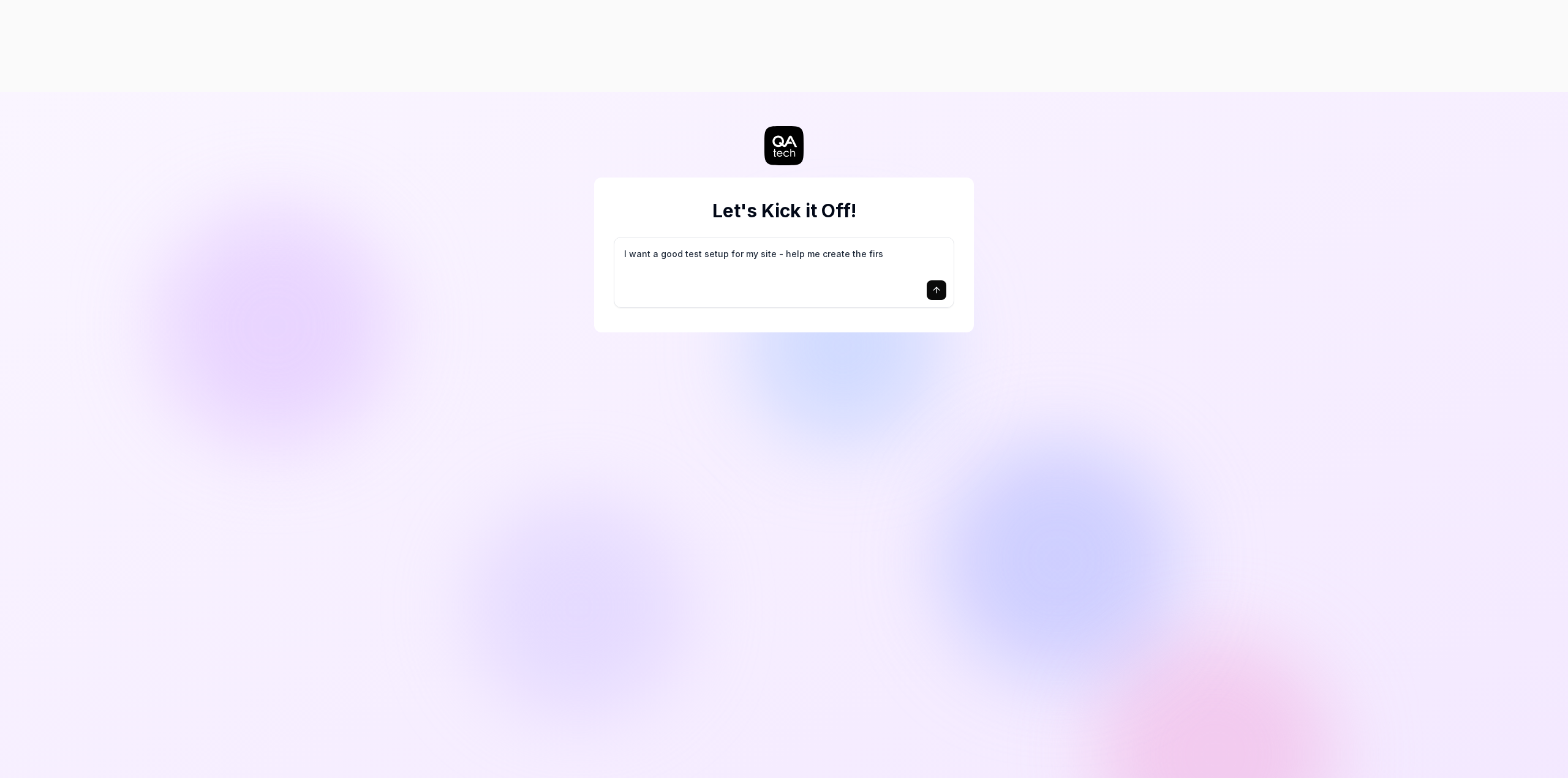
type textarea "I want a good test setup for my site - help me create the first"
type textarea "*"
type textarea "I want a good test setup for my site - help me create the first"
type textarea "*"
type textarea "I want a good test setup for my site - help me create the first 3"
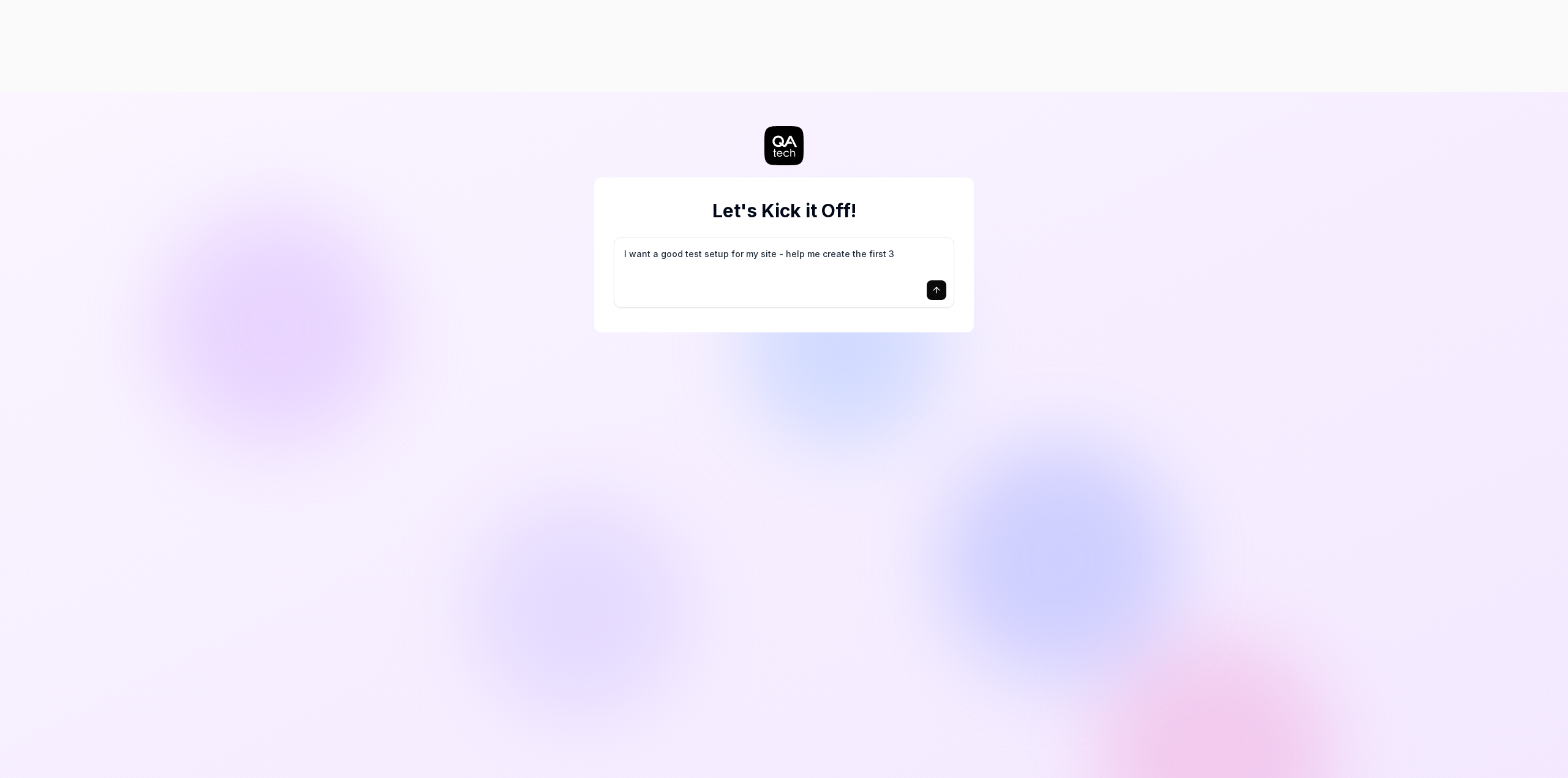
type textarea "*"
type textarea "I want a good test setup for my site - help me create the first 3-"
type textarea "*"
type textarea "I want a good test setup for my site - help me create the first 3-5"
type textarea "*"
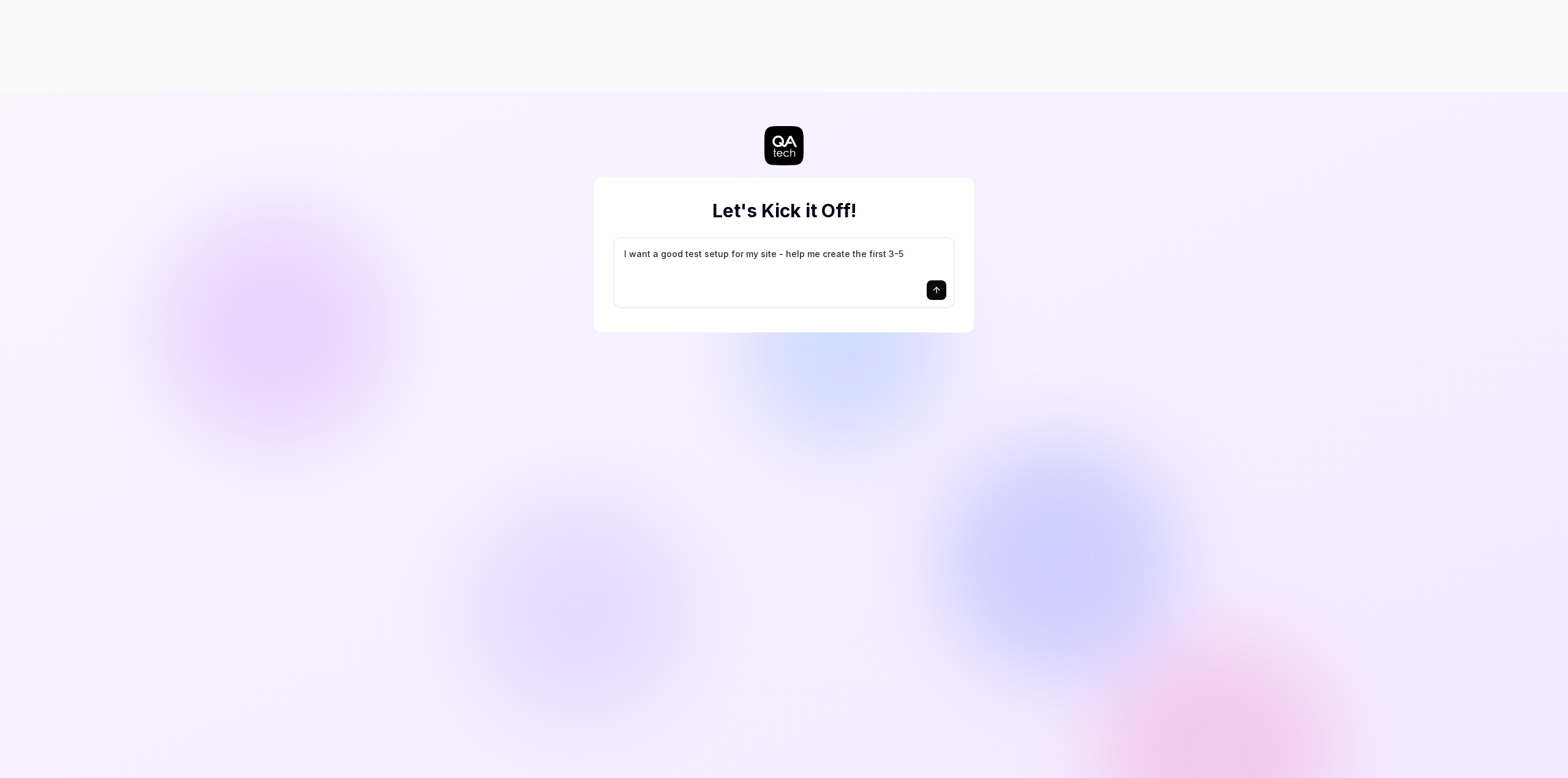
type textarea "I want a good test setup for my site - help me create the first 3-5"
type textarea "*"
type textarea "I want a good test setup for my site - help me create the first 3-5 t"
type textarea "*"
type textarea "I want a good test setup for my site - help me create the first 3-5 te"
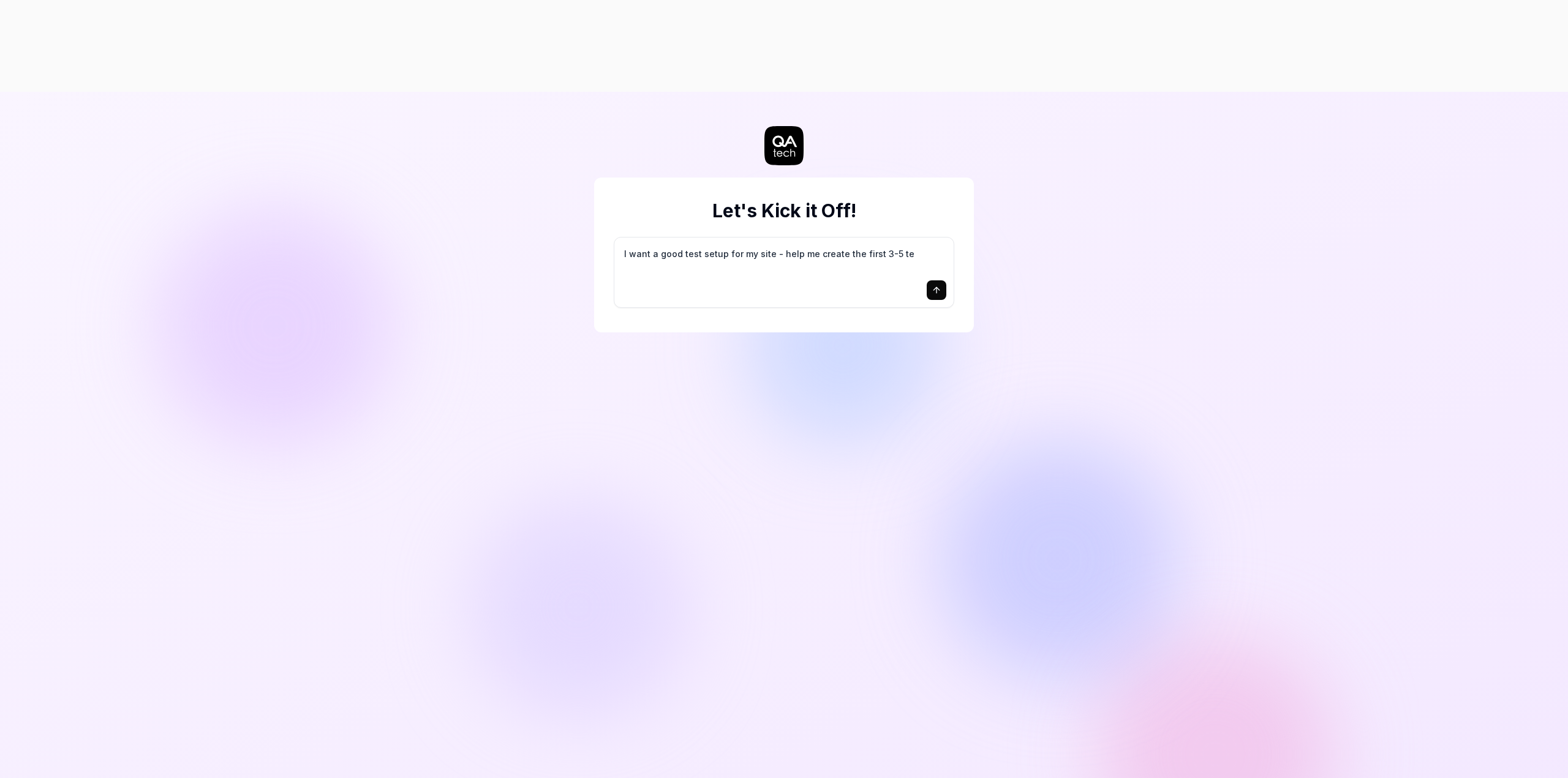
type textarea "*"
type textarea "I want a good test setup for my site - help me create the first 3-5 tes"
type textarea "*"
type textarea "I want a good test setup for my site - help me create the first 3-5 test"
type textarea "*"
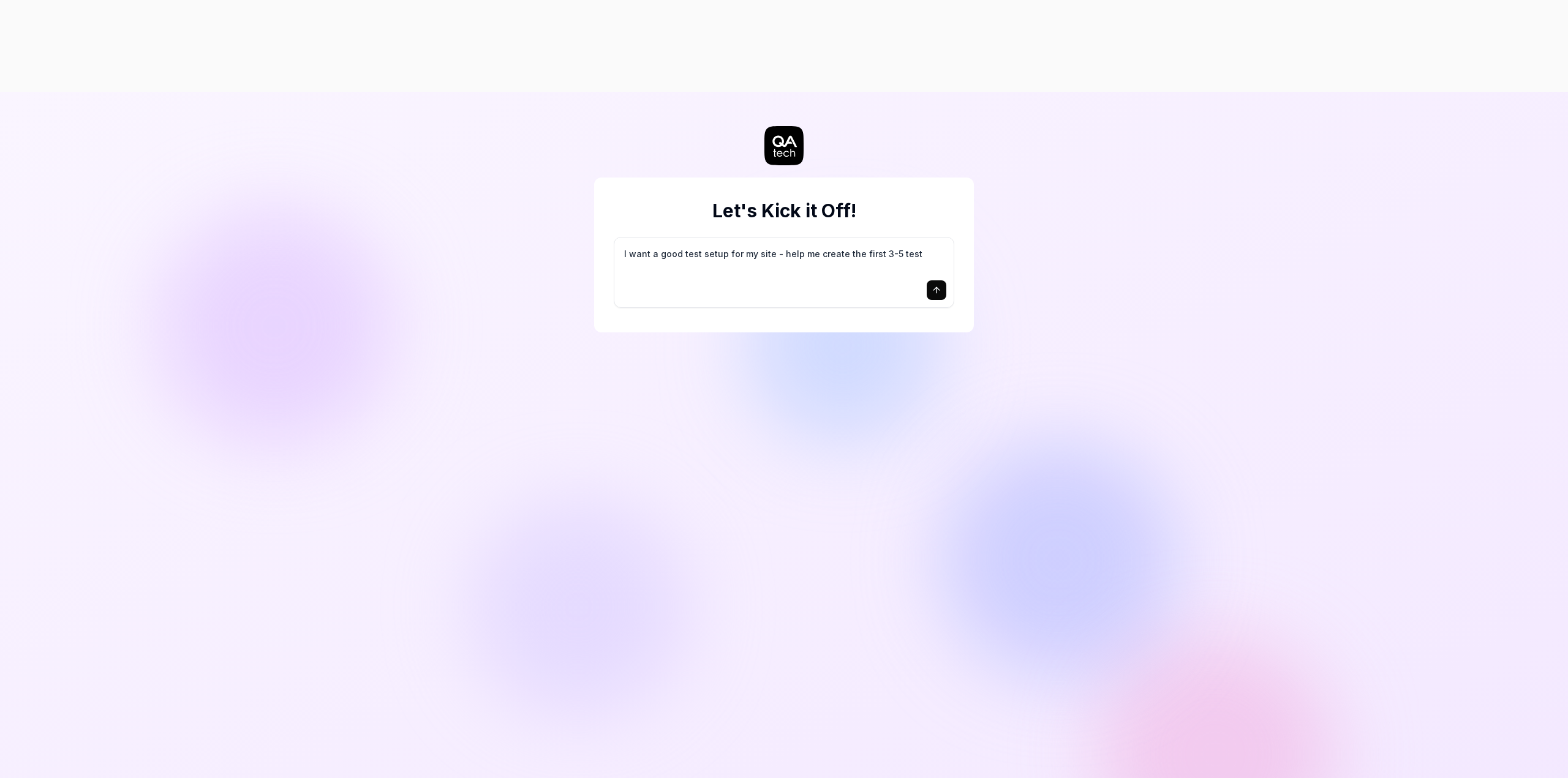
type textarea "I want a good test setup for my site - help me create the first 3-5 test"
type textarea "*"
type textarea "I want a good test setup for my site - help me create the first 3-5 test c"
type textarea "*"
type textarea "I want a good test setup for my site - help me create the first 3-5 test ca"
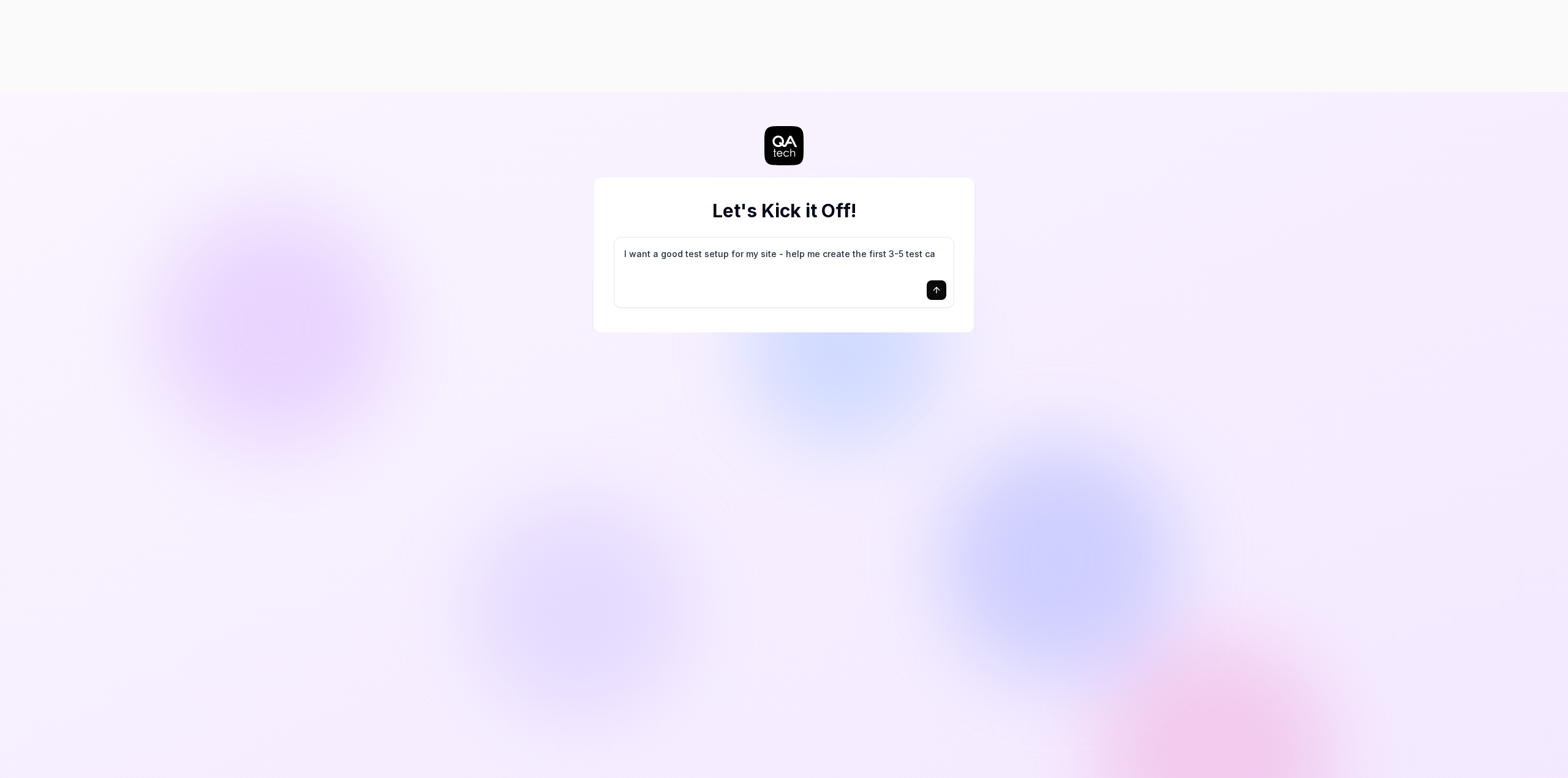
type textarea "*"
type textarea "I want a good test setup for my site - help me create the first 3-5 test cas"
type textarea "*"
type textarea "I want a good test setup for my site - help me create the first 3-5 test case"
type textarea "*"
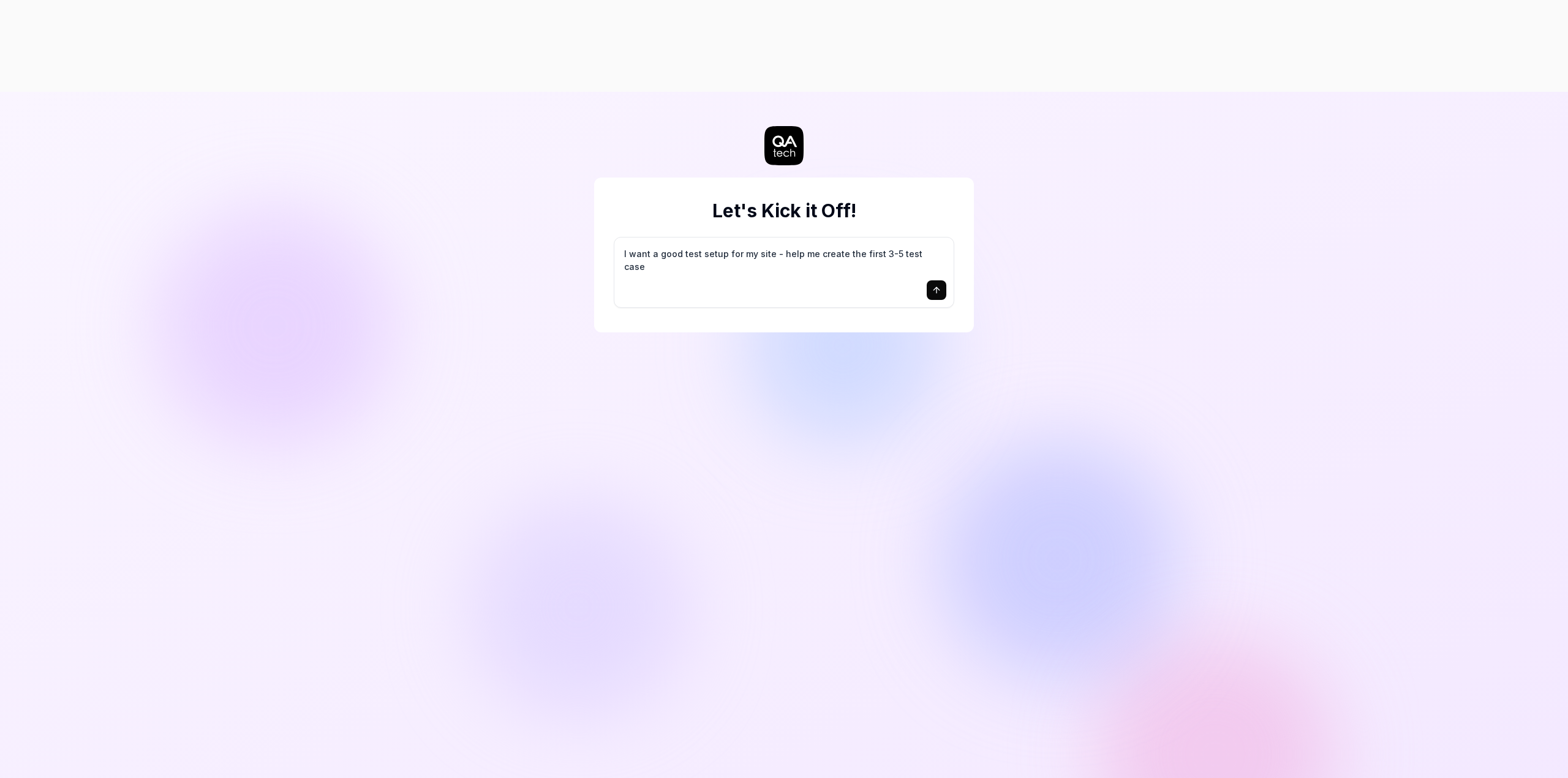
type textarea "I want a good test setup for my site - help me create the first 3-5 test cases"
click at [788, 245] on textarea "I want a good test setup for my site - help me create the first 3-5 test cases" at bounding box center [784, 260] width 325 height 31
click at [937, 280] on button "submit" at bounding box center [936, 290] width 20 height 20
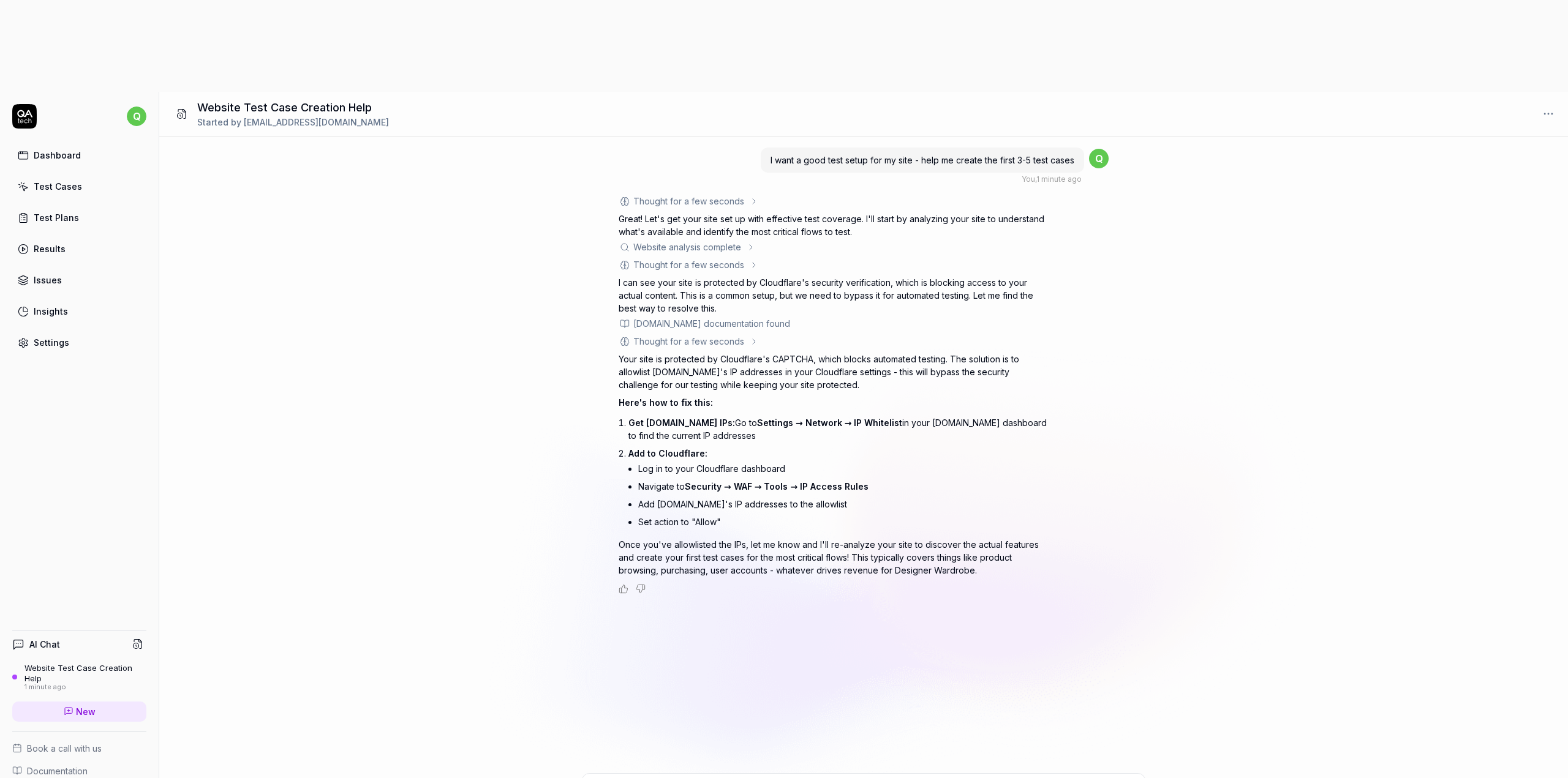
click at [694, 496] on li "Add [DOMAIN_NAME]'s IP addresses to the allowlist" at bounding box center [843, 504] width 409 height 18
click at [695, 513] on li "Set action to "Allow"" at bounding box center [843, 522] width 409 height 18
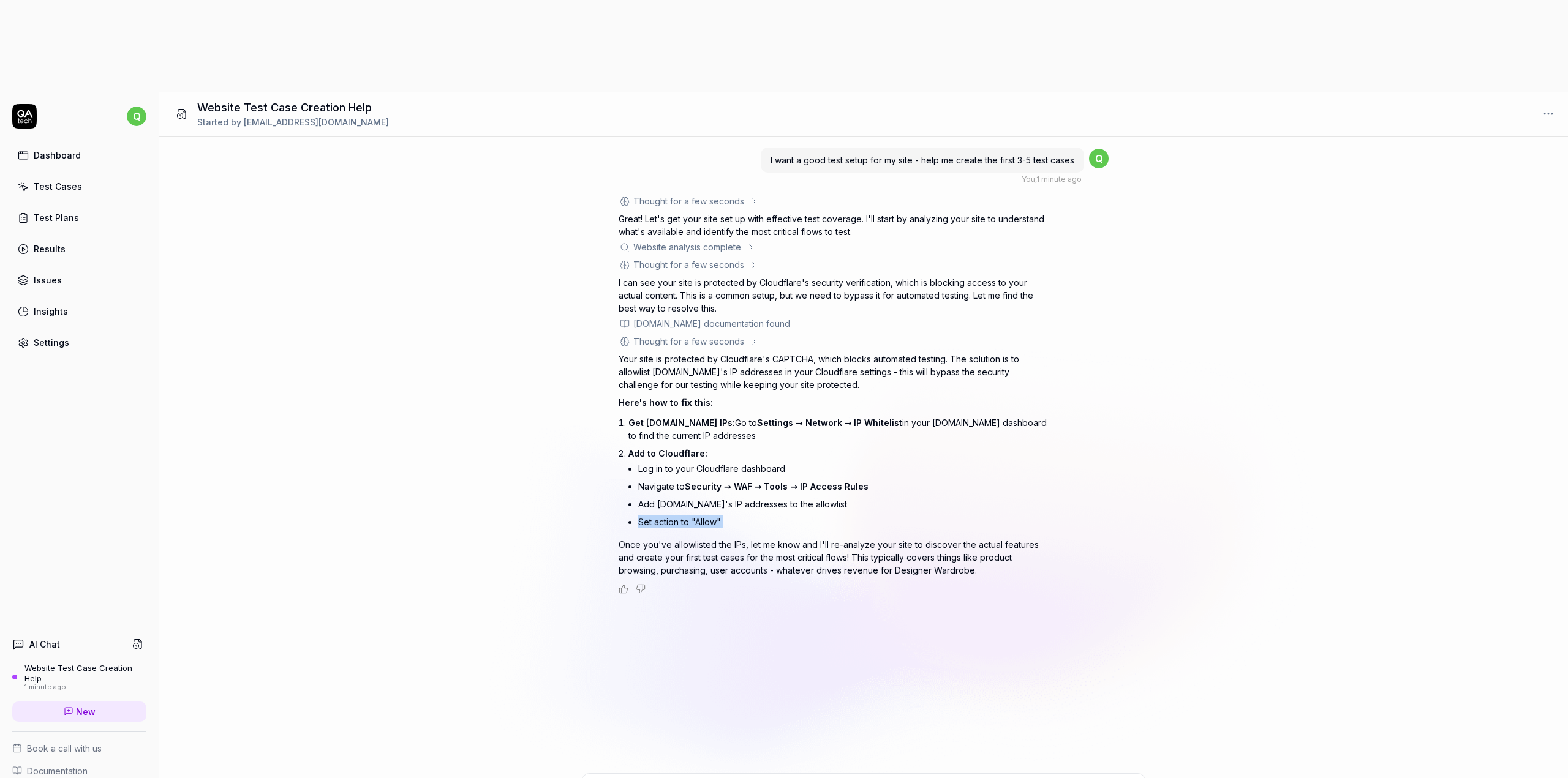
click at [695, 513] on li "Set action to "Allow"" at bounding box center [843, 522] width 409 height 18
click at [697, 538] on p "Once you've allowlisted the IPs, let me know and I'll re-analyze your site to d…" at bounding box center [833, 557] width 429 height 39
click at [789, 538] on p "Once you've allowlisted the IPs, let me know and I'll re-analyze your site to d…" at bounding box center [833, 557] width 429 height 39
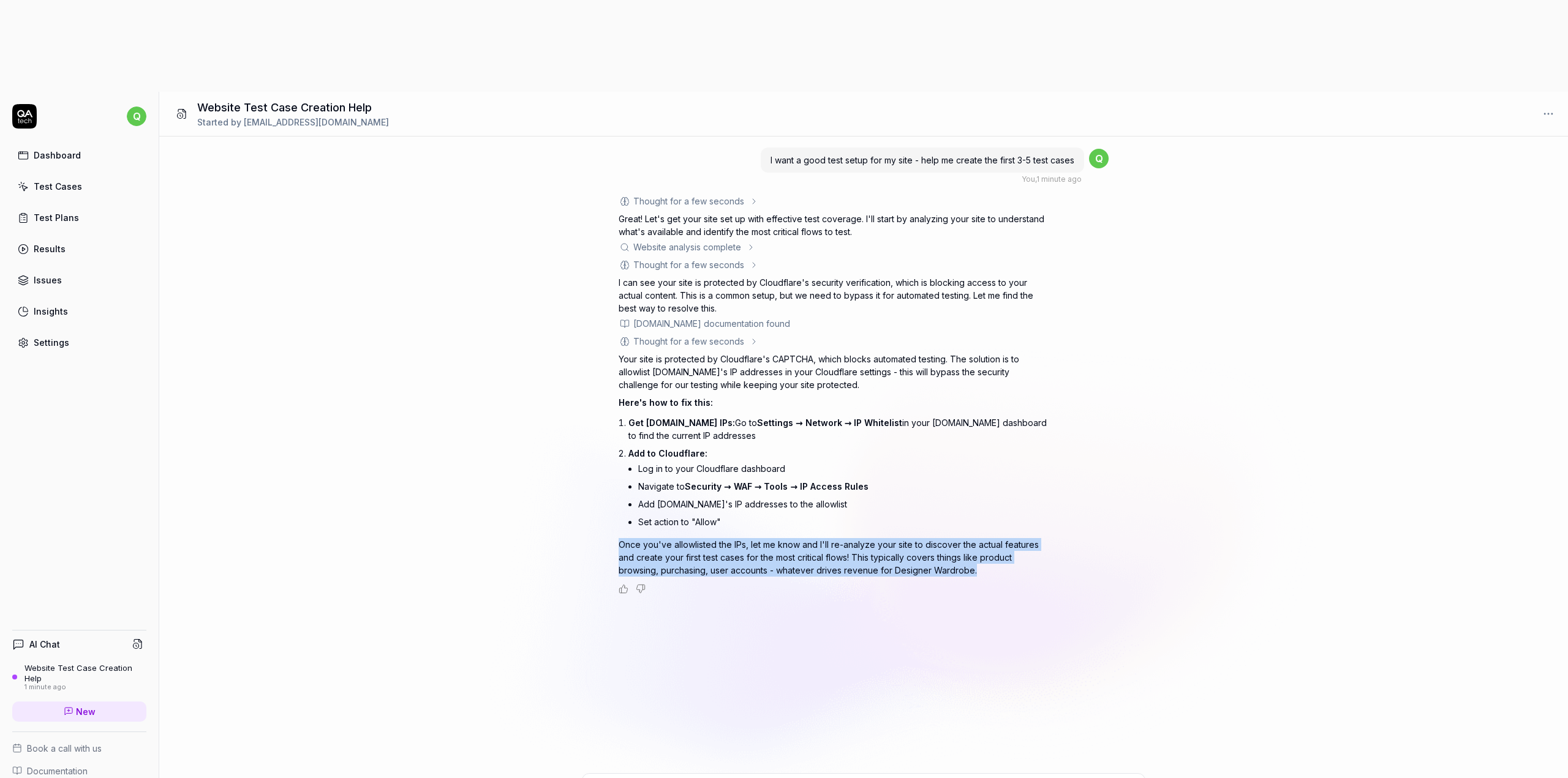
click at [789, 538] on p "Once you've allowlisted the IPs, let me know and I'll re-analyze your site to d…" at bounding box center [833, 557] width 429 height 39
click at [797, 538] on p "Once you've allowlisted the IPs, let me know and I'll re-analyze your site to d…" at bounding box center [833, 557] width 429 height 39
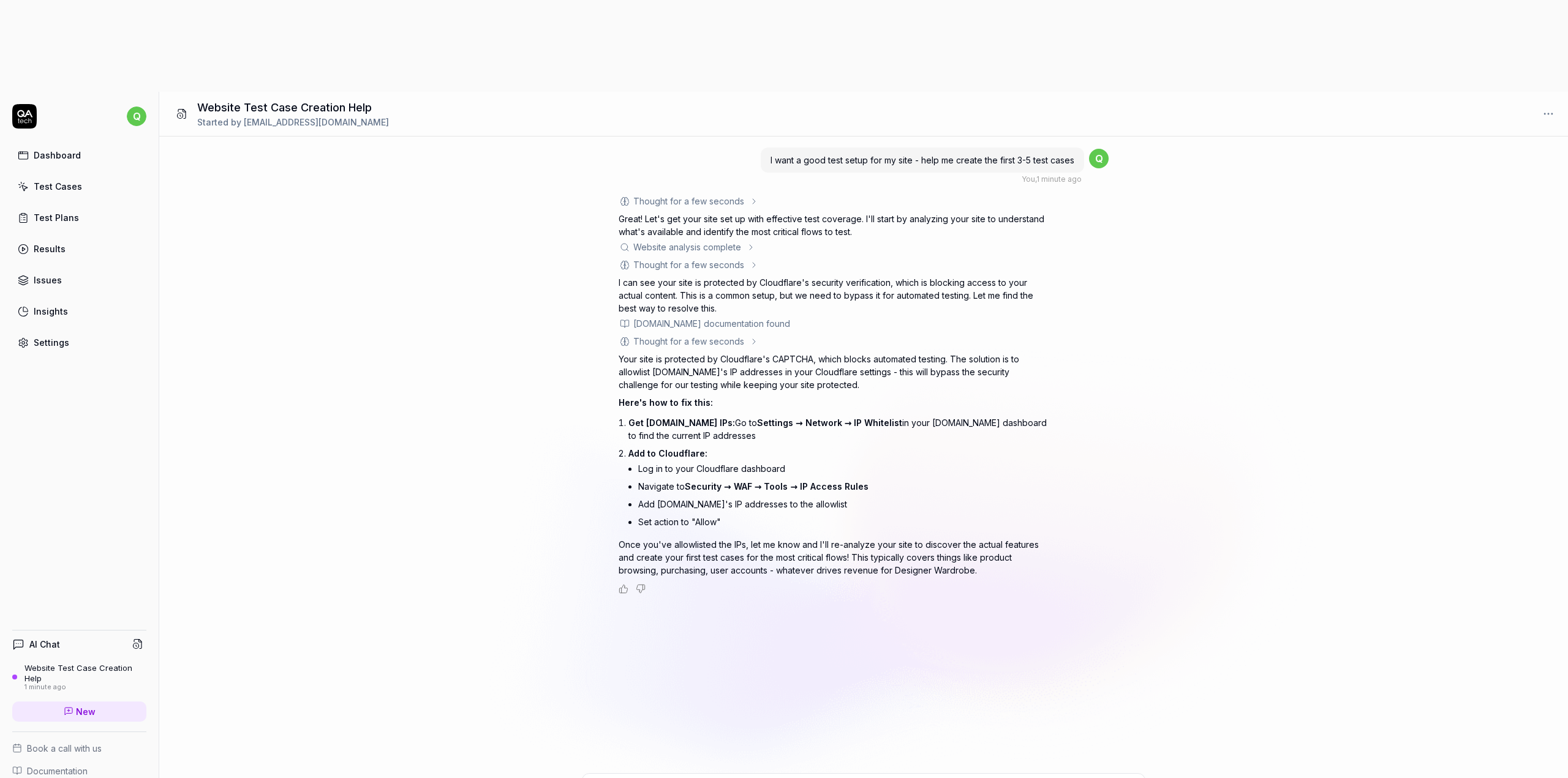
click at [61, 149] on div "Dashboard" at bounding box center [57, 155] width 47 height 13
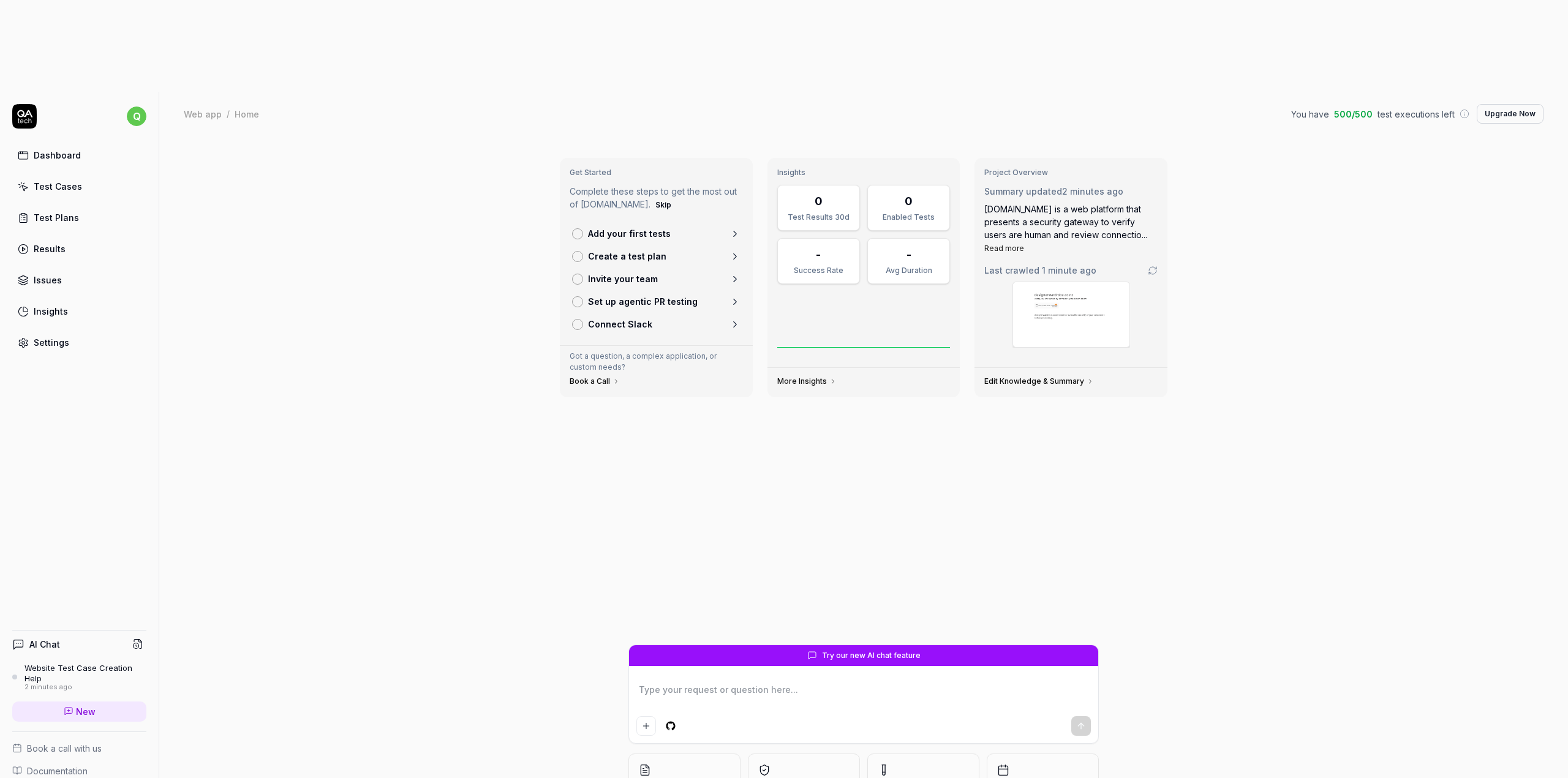
click at [45, 180] on div "Test Cases" at bounding box center [58, 186] width 48 height 13
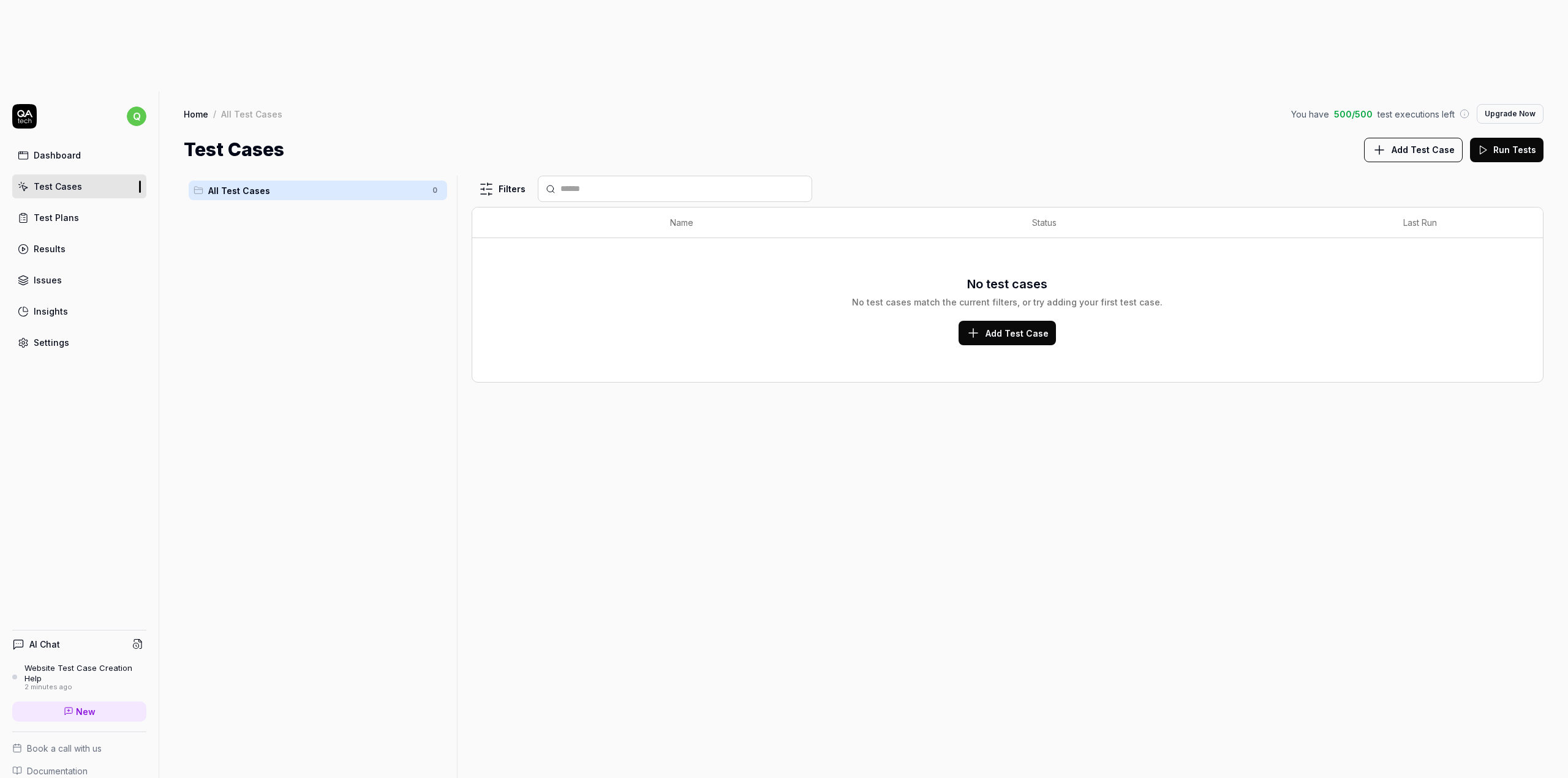
click at [982, 321] on button "Add Test Case" at bounding box center [1006, 333] width 97 height 24
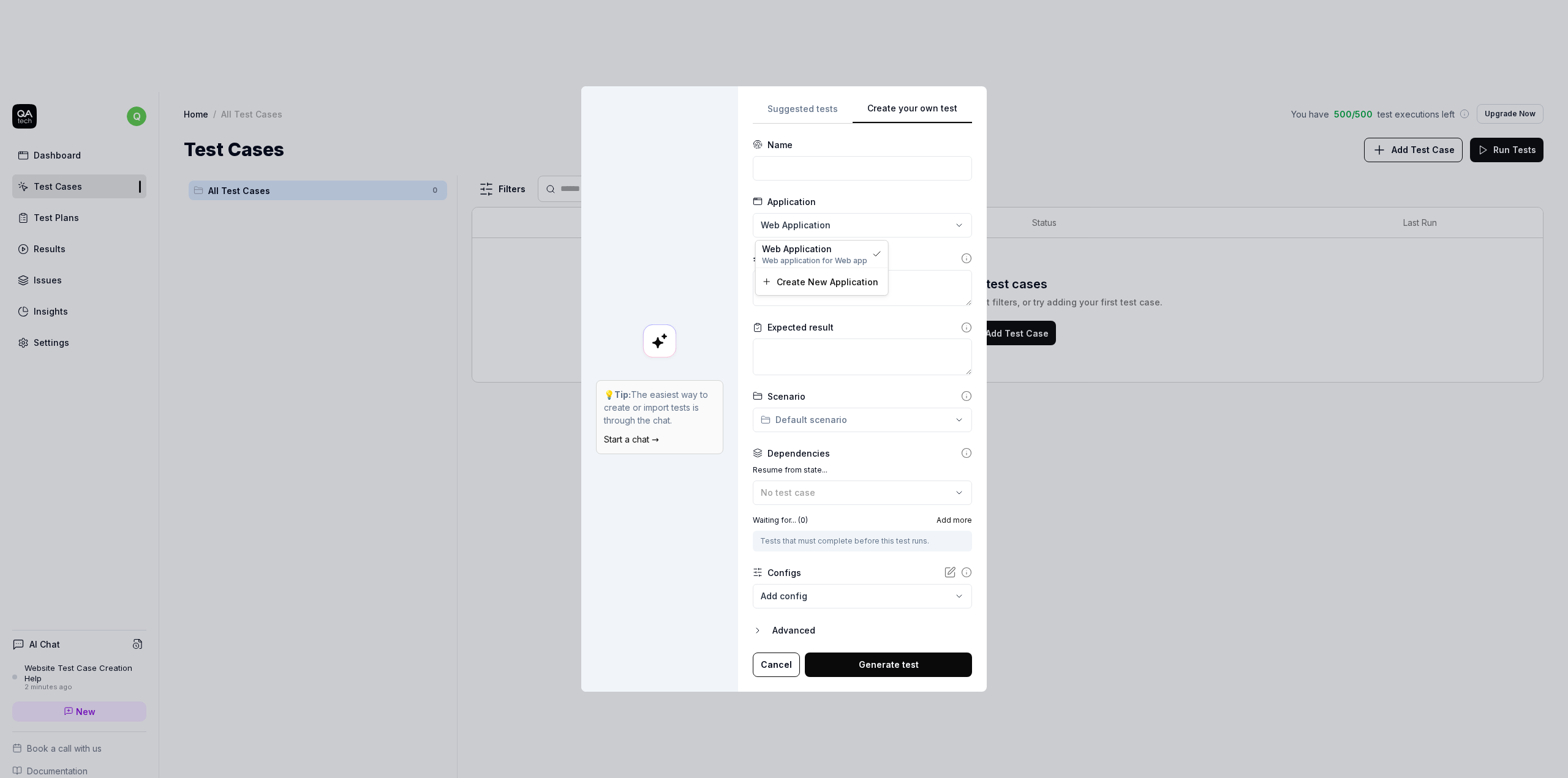
click at [792, 232] on div "**********" at bounding box center [784, 389] width 1568 height 778
click at [800, 174] on input at bounding box center [862, 168] width 219 height 24
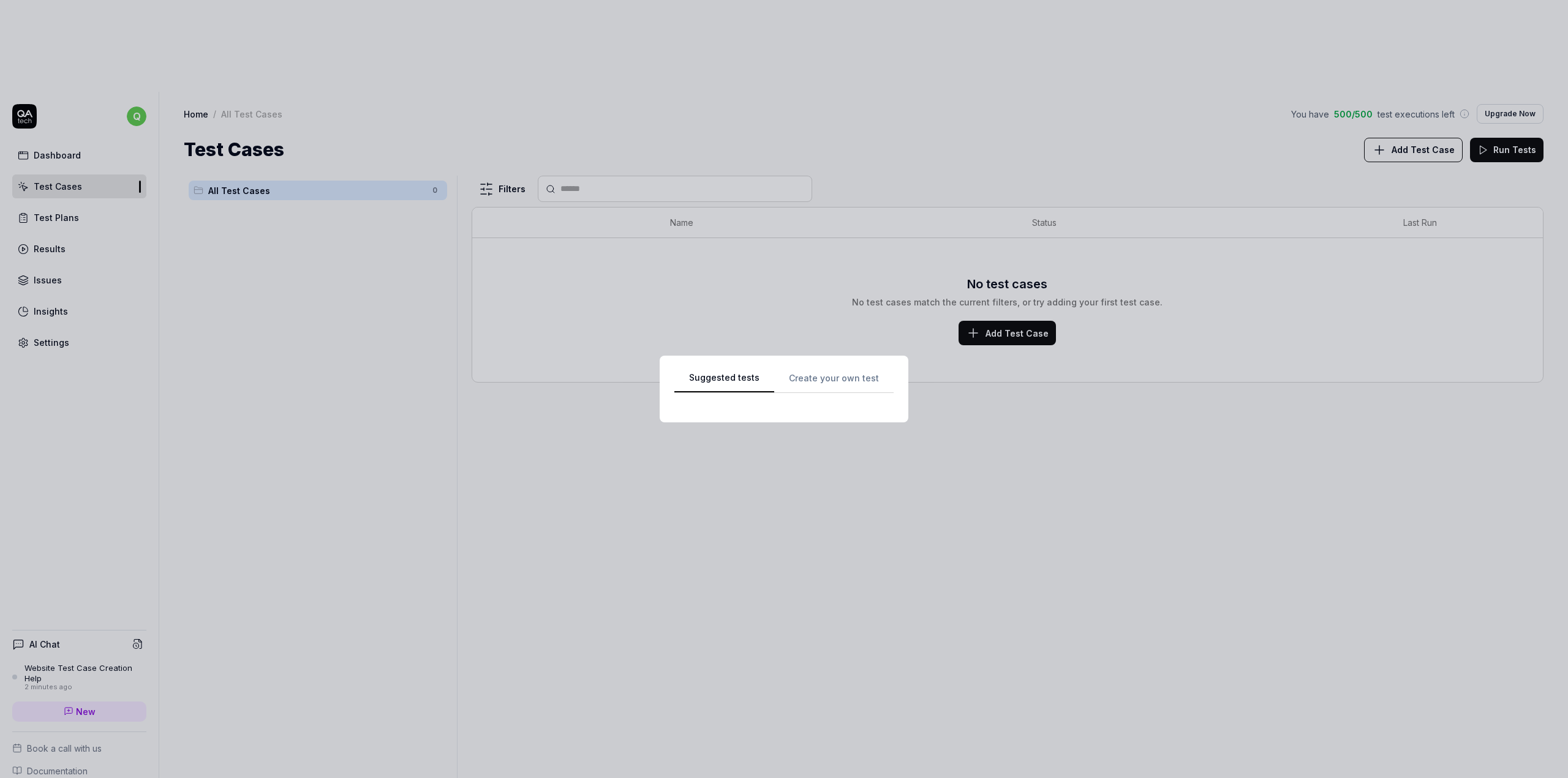
click at [792, 110] on div "Suggested tests Suggested tests Create your own test" at bounding box center [784, 389] width 1568 height 778
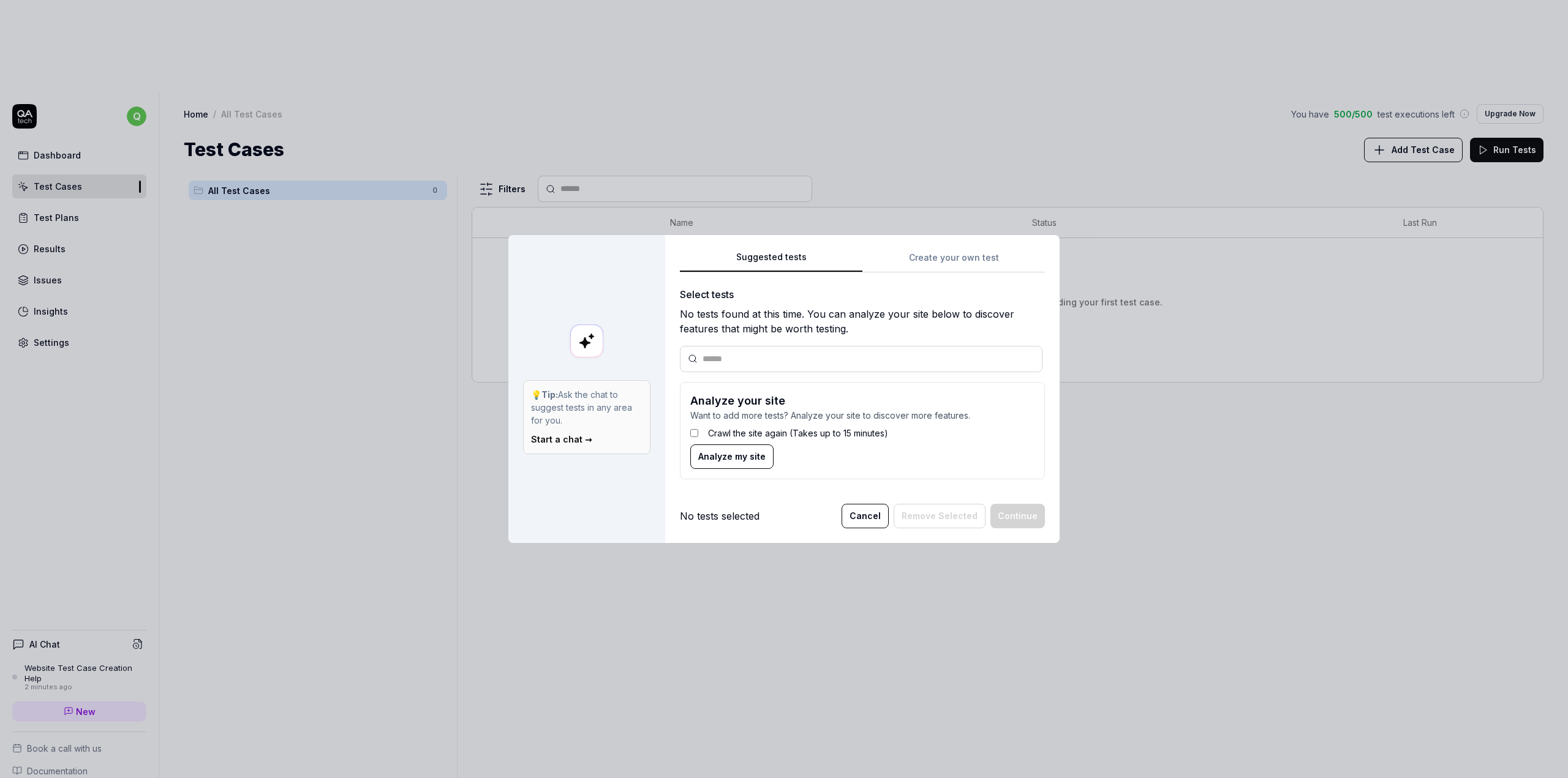
click at [877, 512] on button "Cancel" at bounding box center [864, 516] width 47 height 24
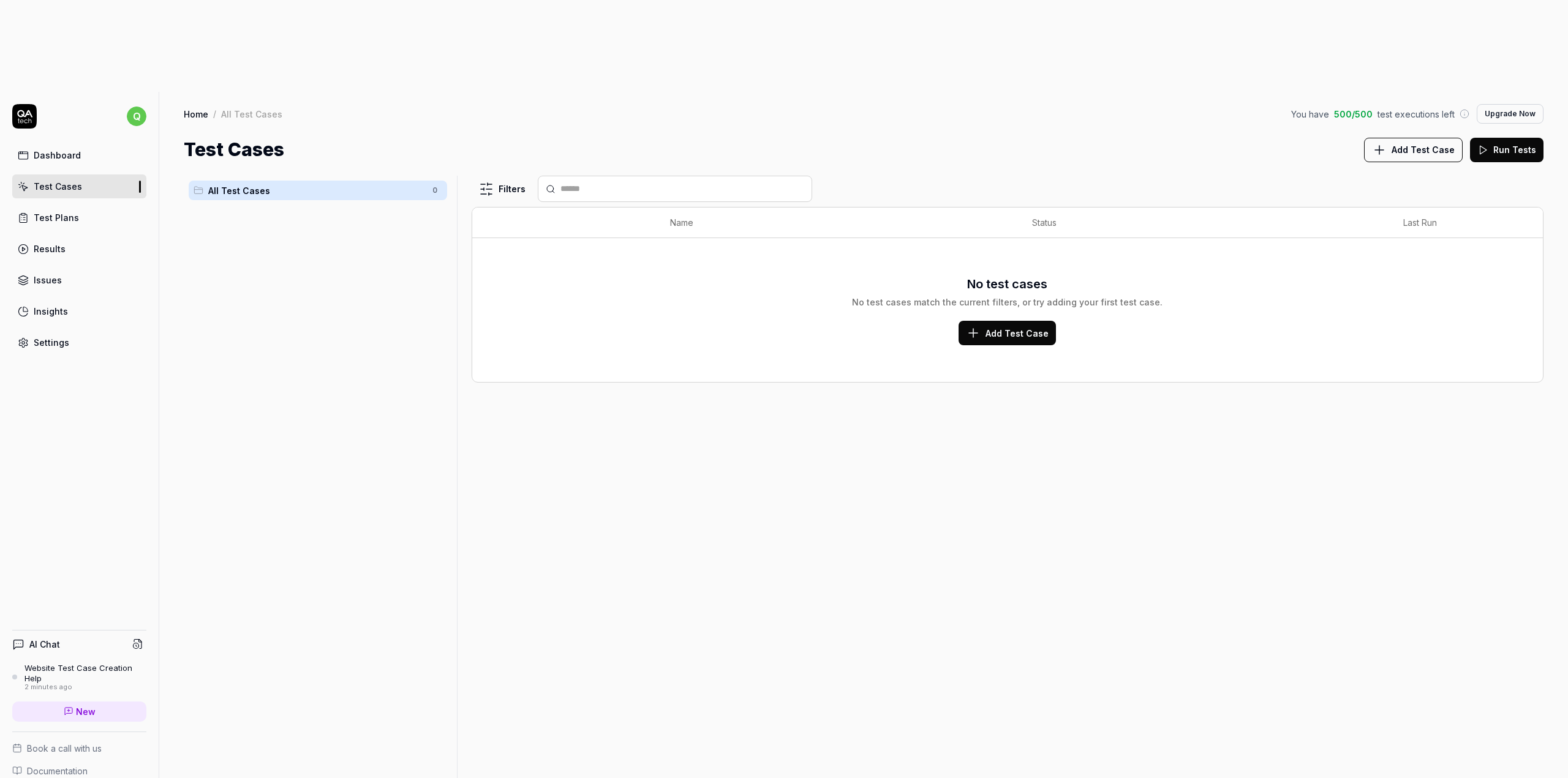
click at [111, 143] on link "Dashboard" at bounding box center [79, 155] width 134 height 24
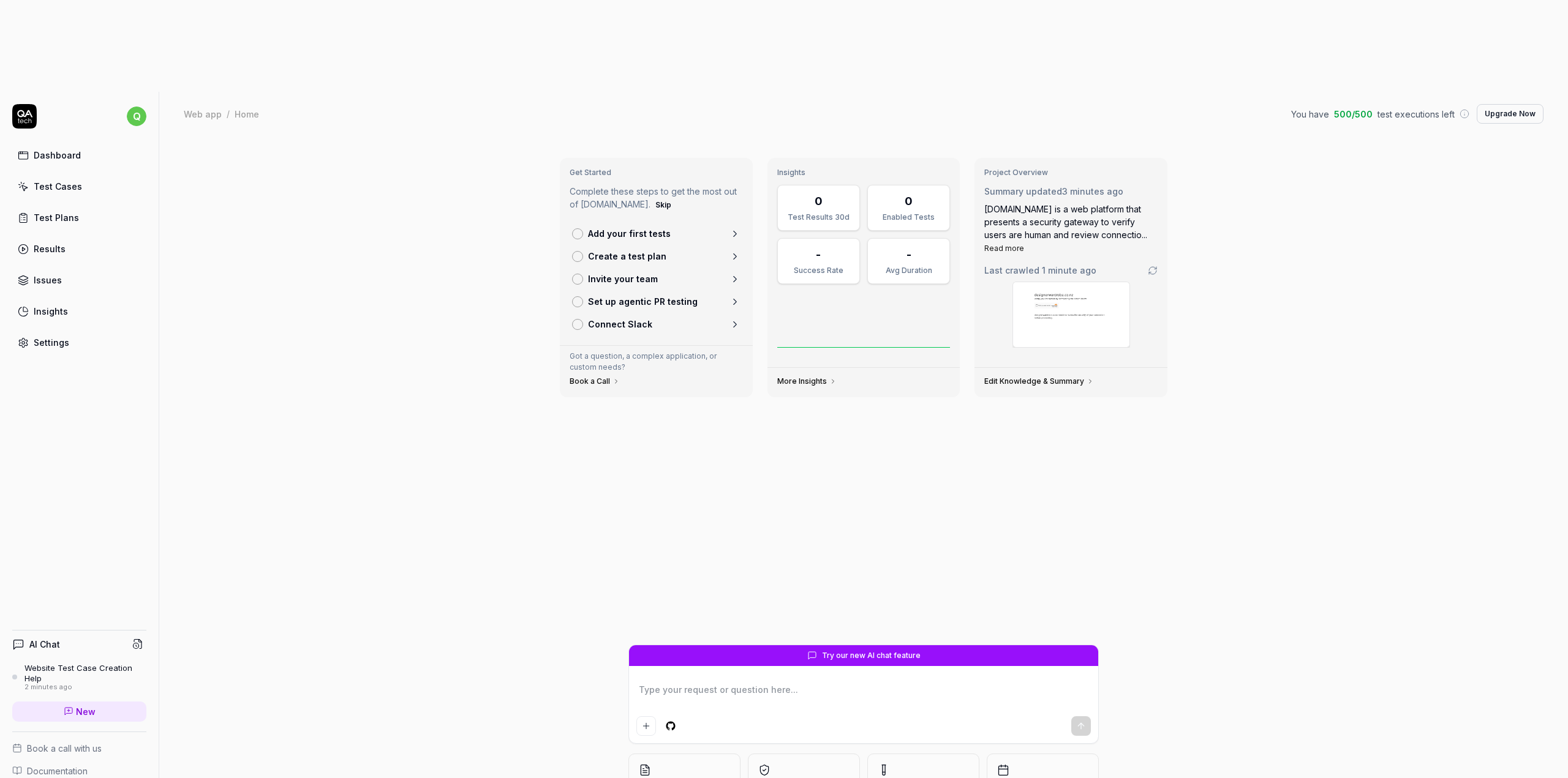
click at [633, 227] on p "Add your first tests" at bounding box center [630, 234] width 83 height 13
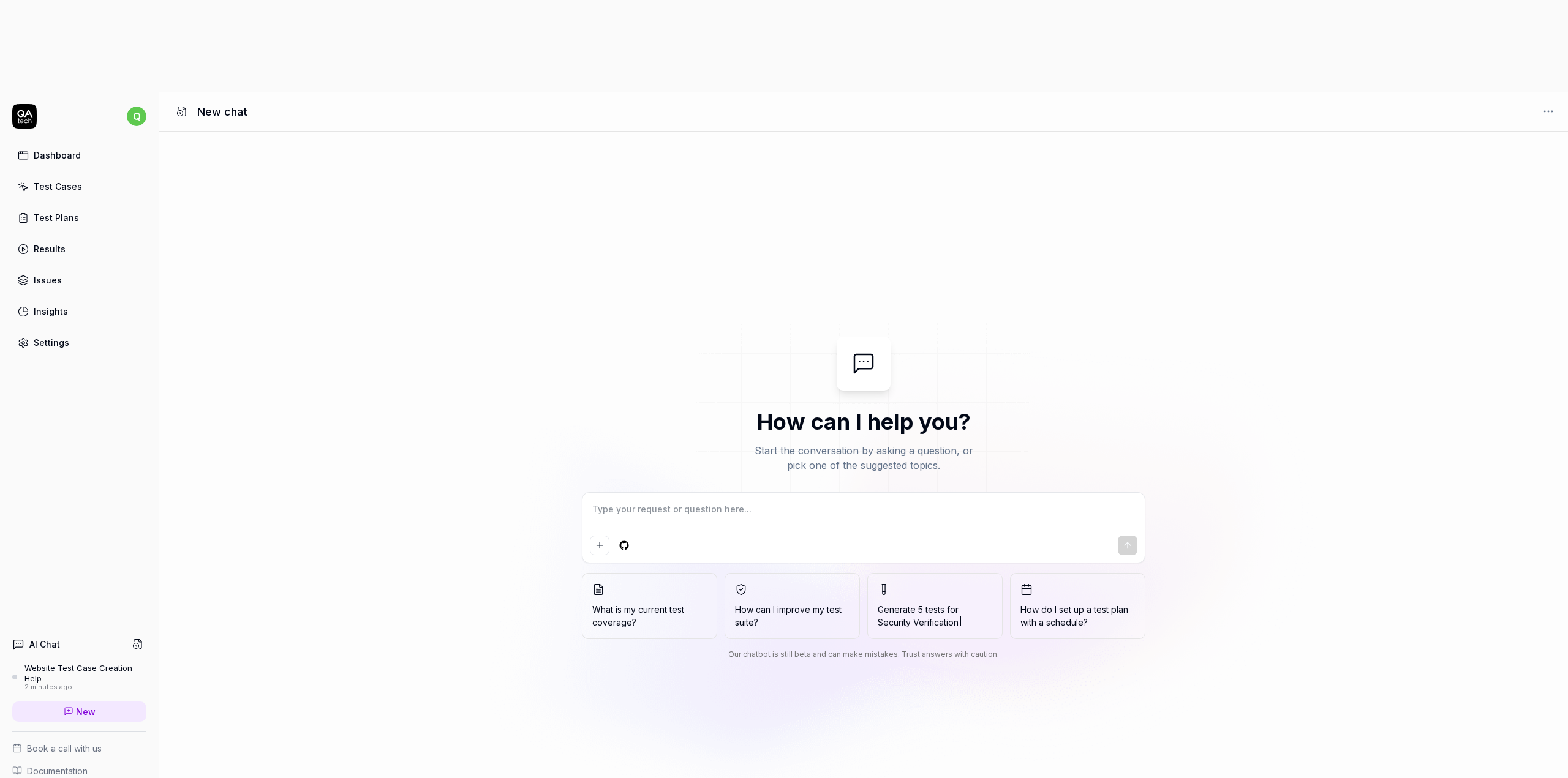
click at [733, 500] on textarea at bounding box center [863, 515] width 547 height 31
type textarea "*"
type textarea "t"
type textarea "*"
type textarea "te"
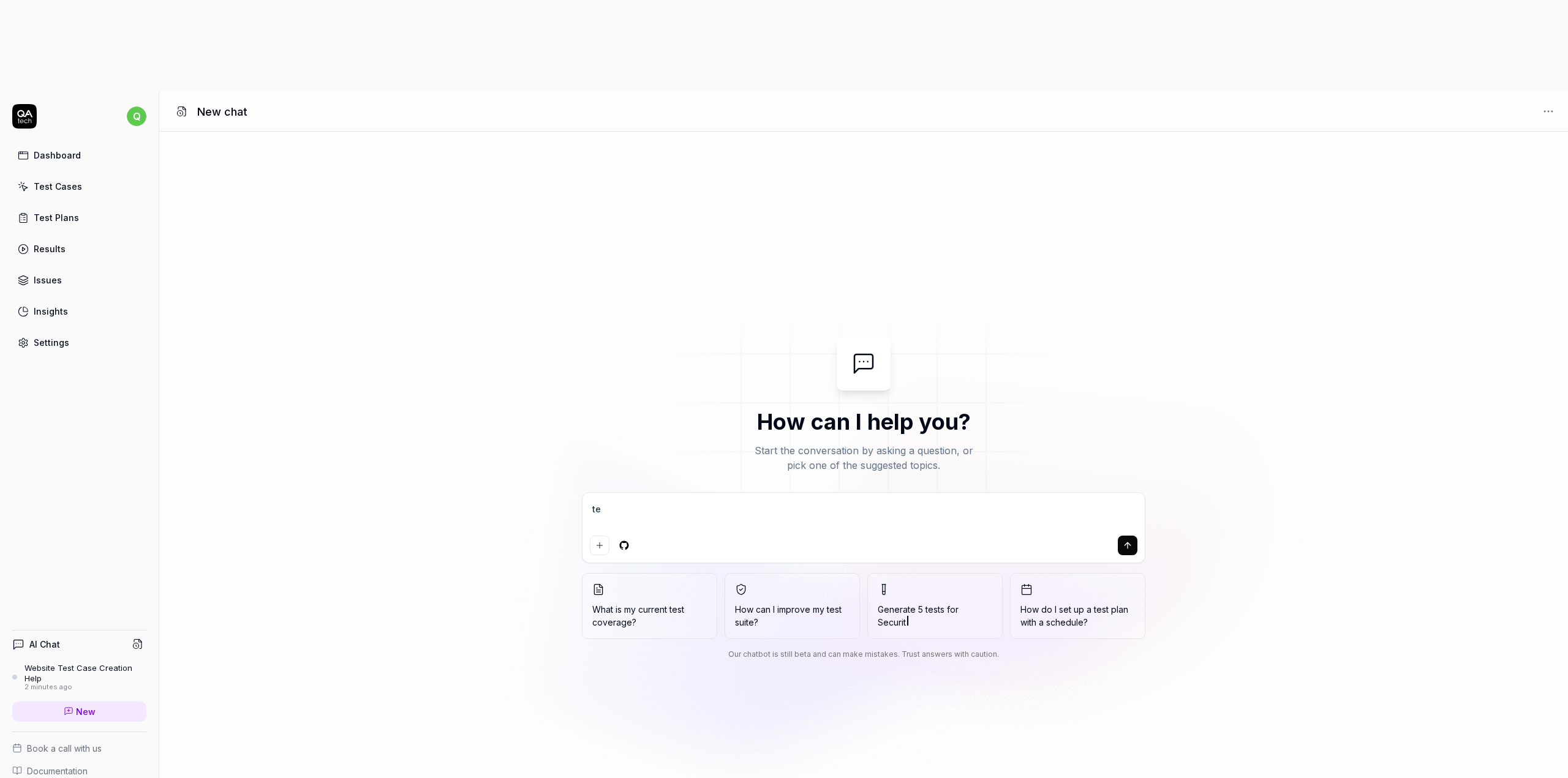
type textarea "*"
type textarea "tes"
type textarea "*"
type textarea "test"
type textarea "*"
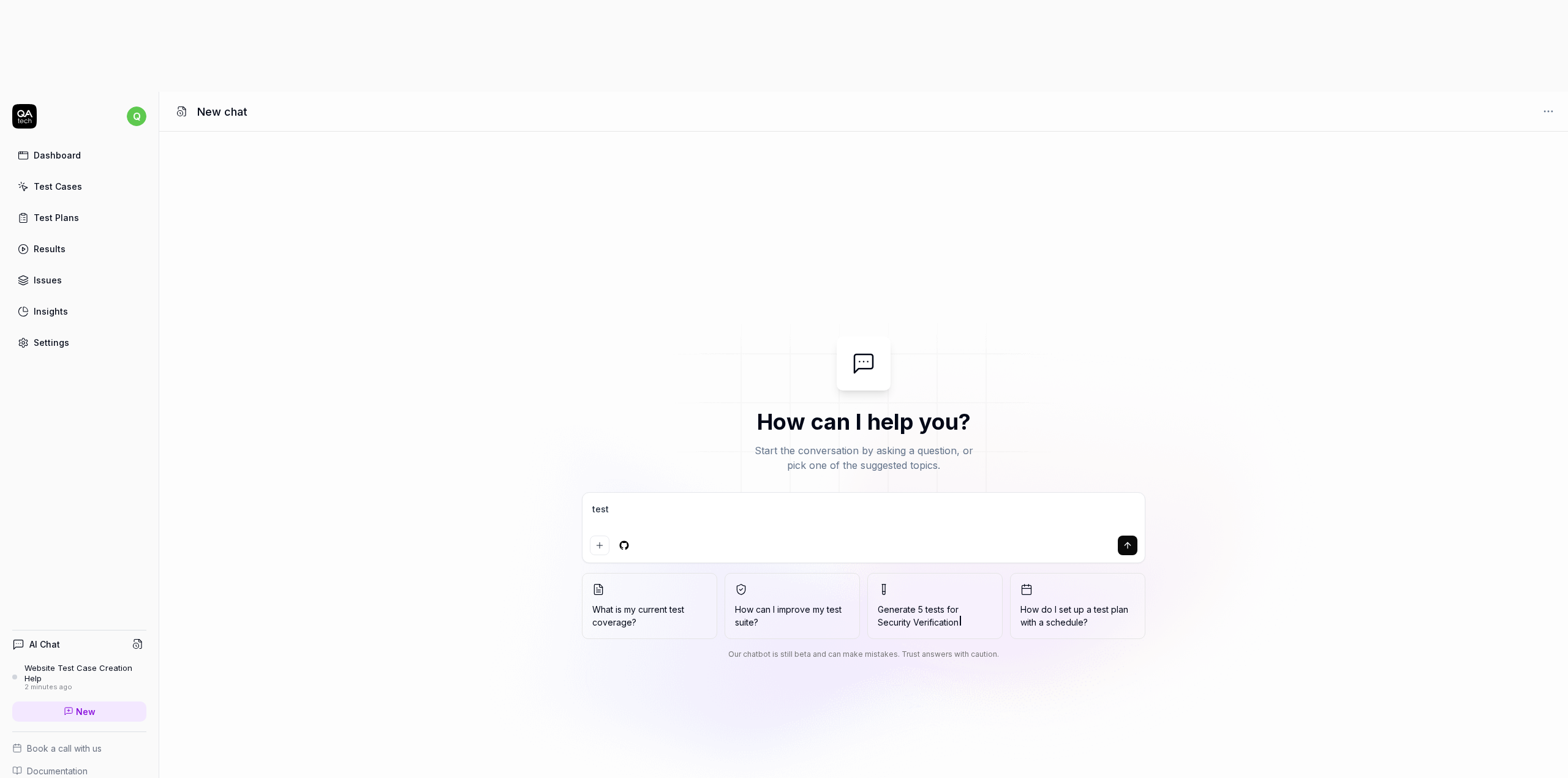
type textarea "test"
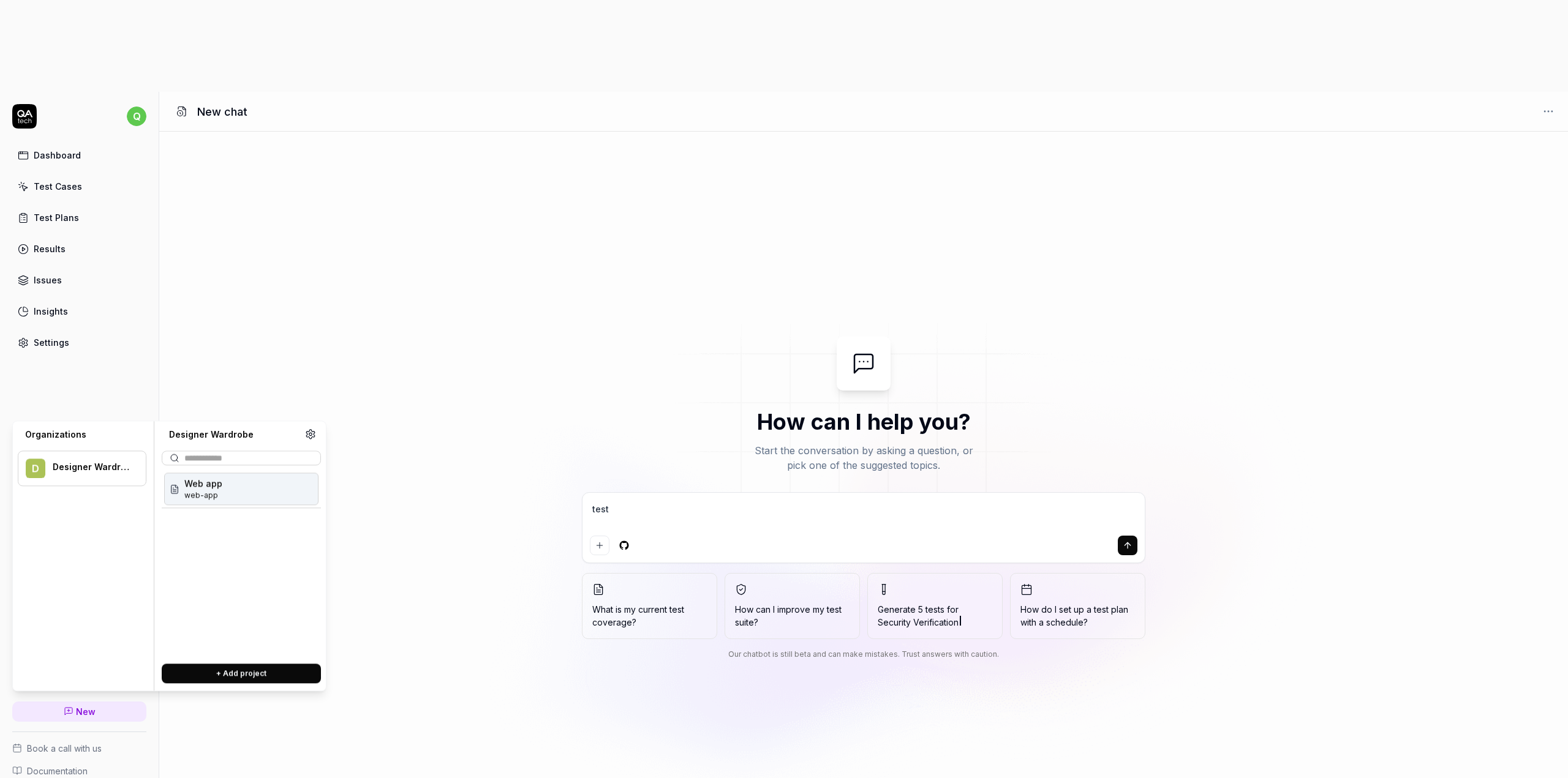
click at [299, 337] on div "How can I help you? Start the conversation by asking a question, or pick one of…" at bounding box center [863, 500] width 1408 height 328
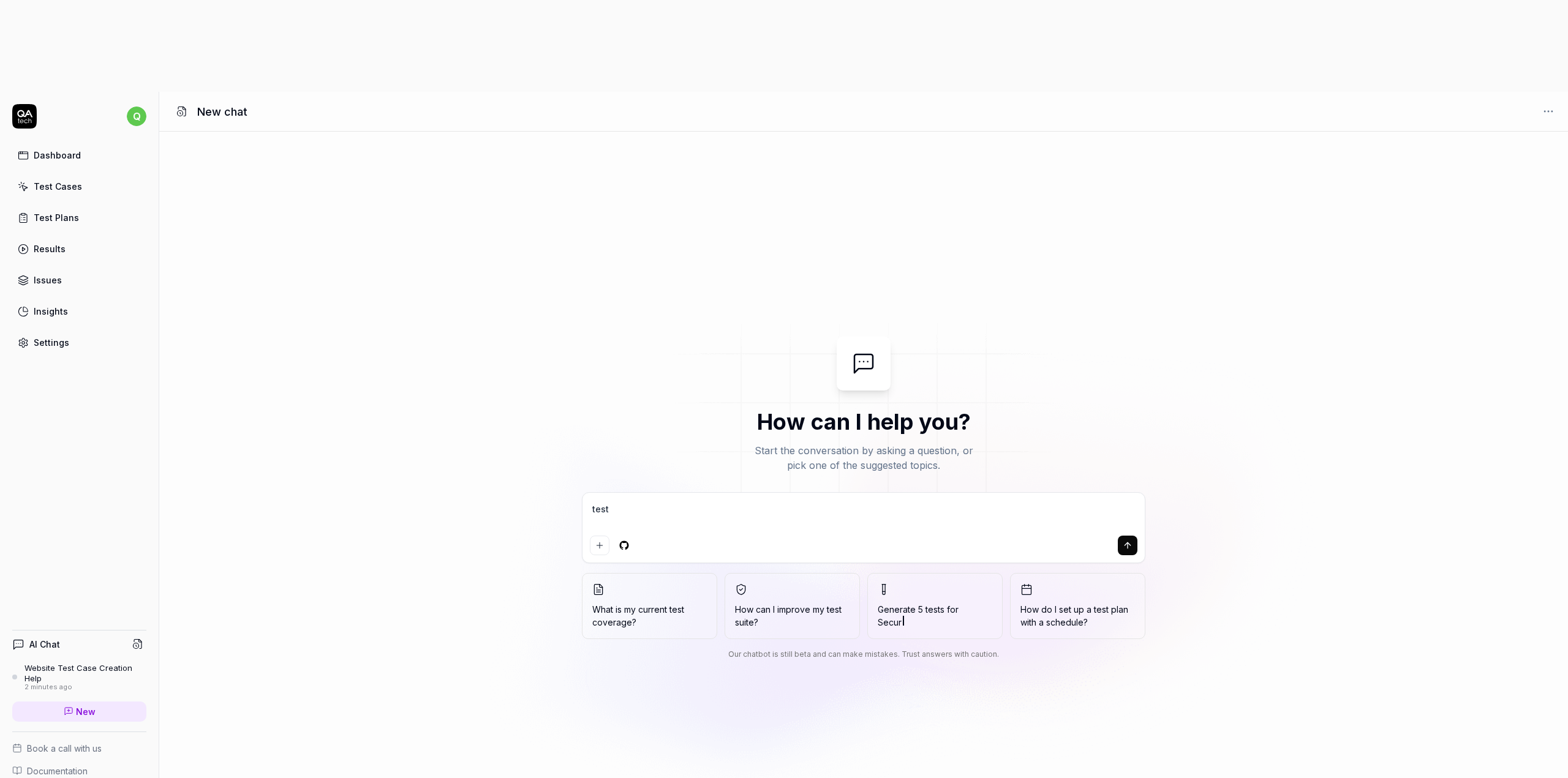
click at [101, 331] on link "Settings" at bounding box center [79, 342] width 134 height 24
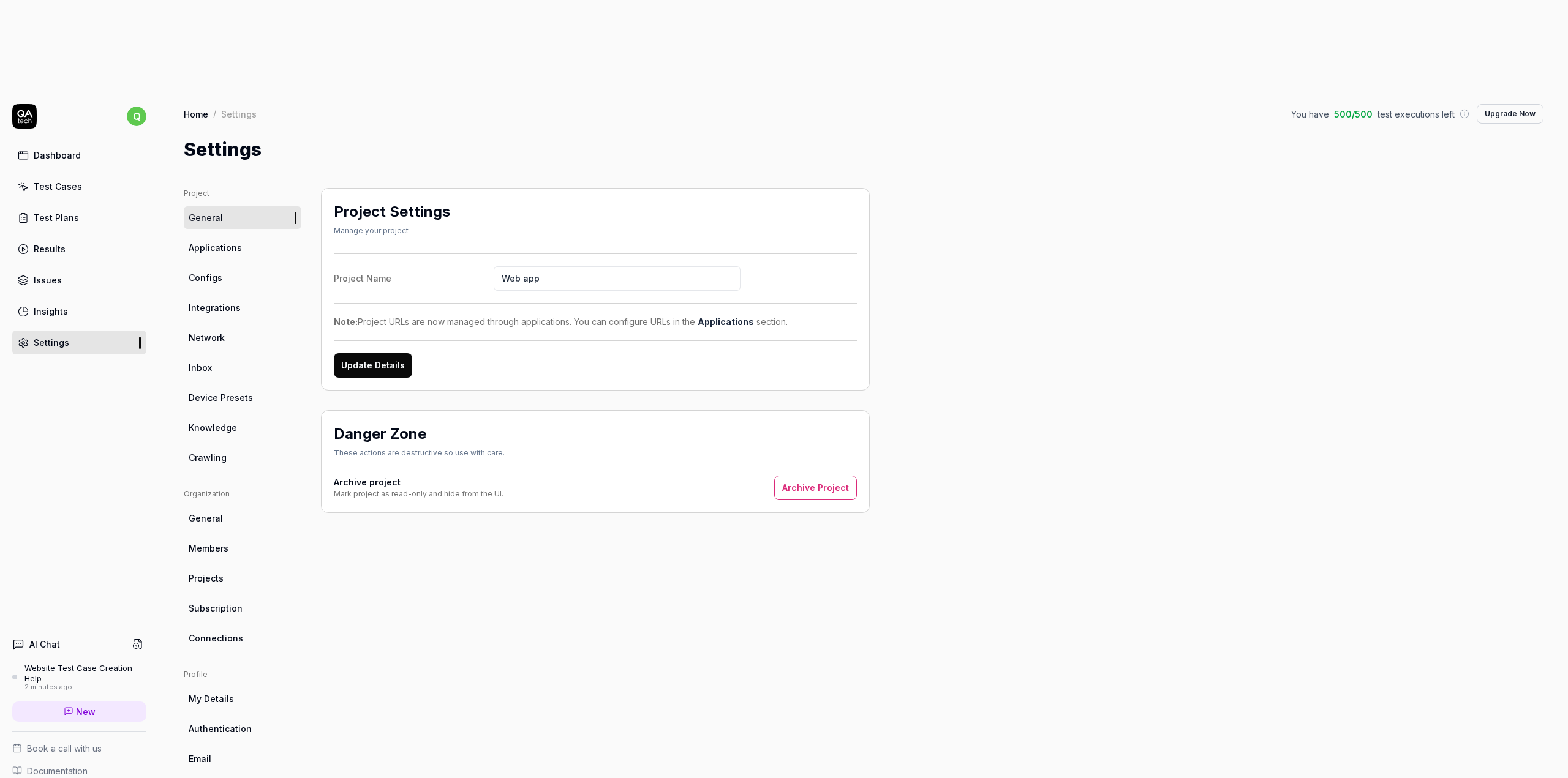
click at [100, 143] on link "Dashboard" at bounding box center [79, 155] width 134 height 24
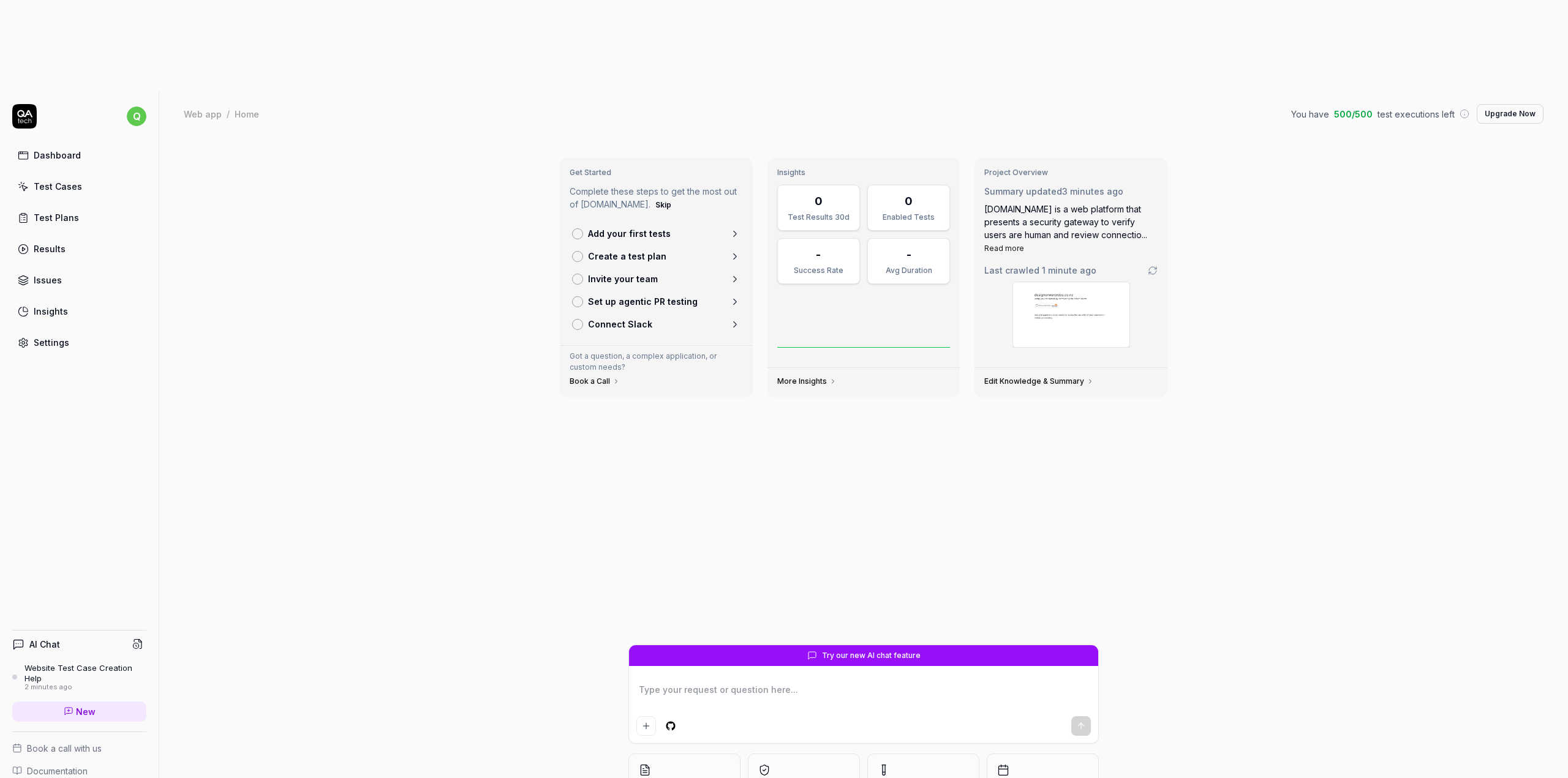
click at [88, 143] on link "Dashboard" at bounding box center [79, 155] width 134 height 24
click at [70, 149] on div "Dashboard" at bounding box center [57, 155] width 47 height 13
type textarea "*"
